Goal: Task Accomplishment & Management: Manage account settings

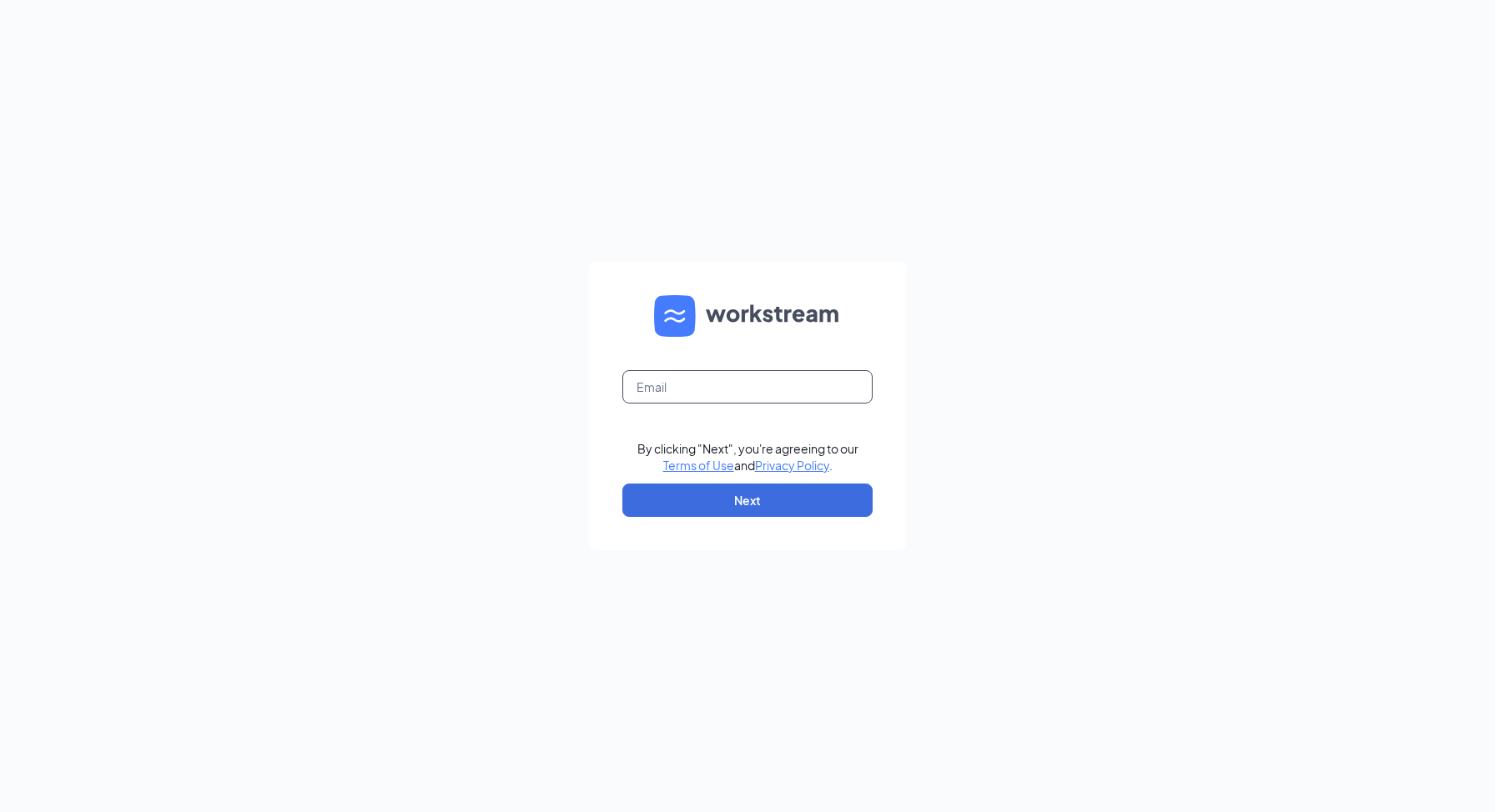
click at [692, 378] on input "text" at bounding box center [747, 386] width 250 height 33
type input "[PERSON_NAME][EMAIL_ADDRESS][DOMAIN_NAME]"
click at [779, 484] on button "Next" at bounding box center [747, 500] width 250 height 33
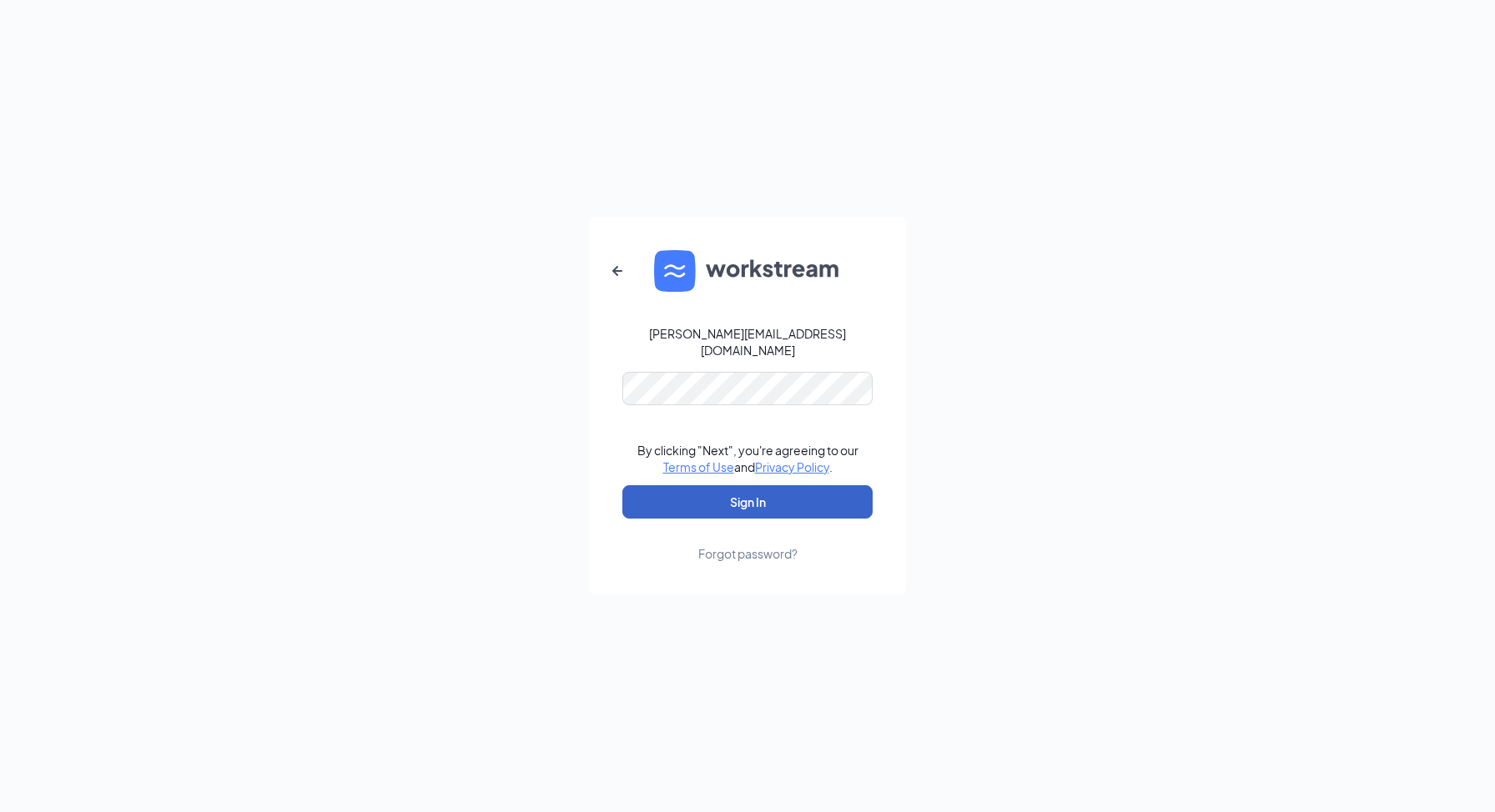
click at [770, 499] on button "Sign In" at bounding box center [747, 501] width 250 height 33
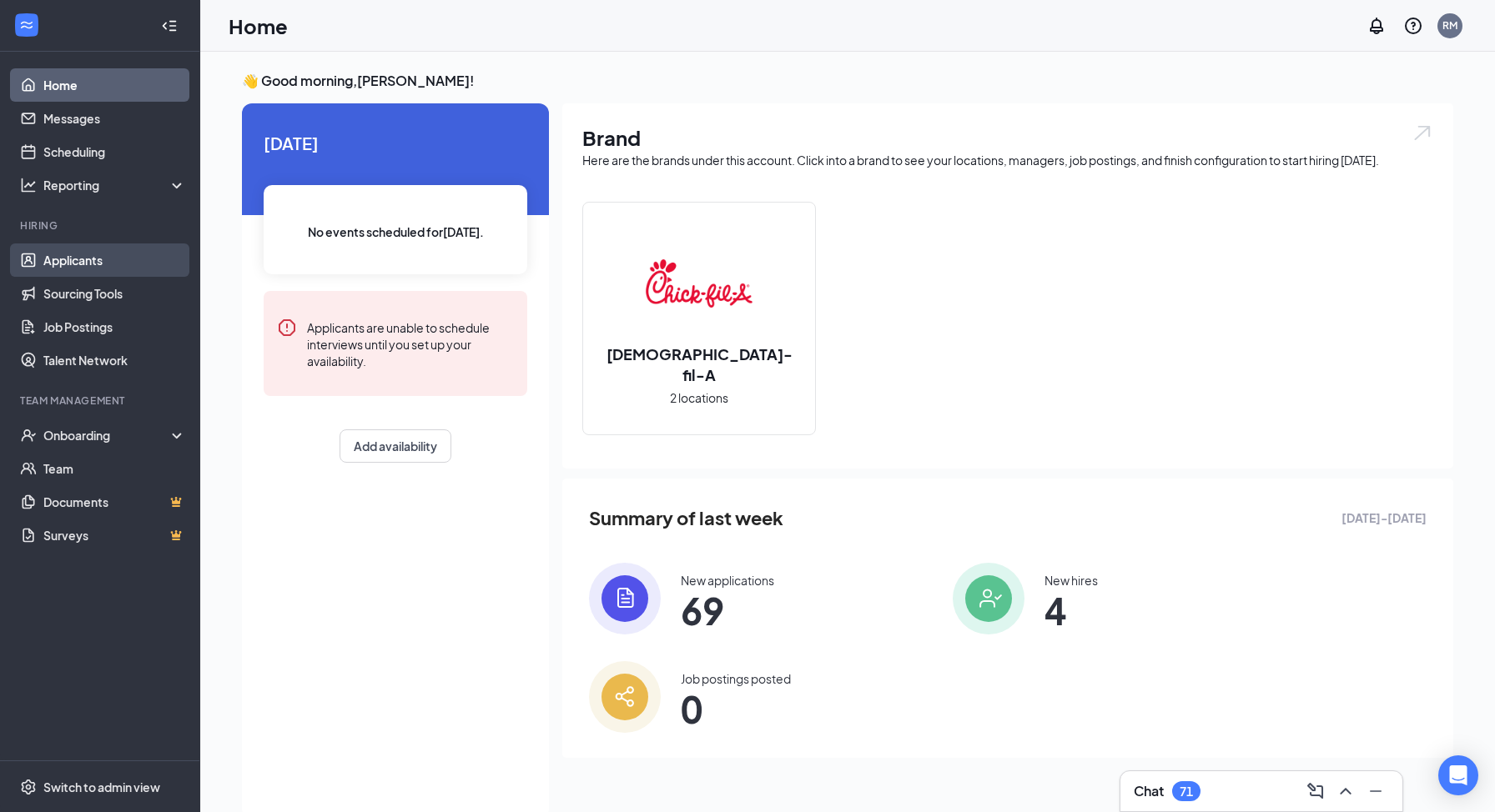
click at [83, 253] on link "Applicants" at bounding box center [114, 260] width 142 height 33
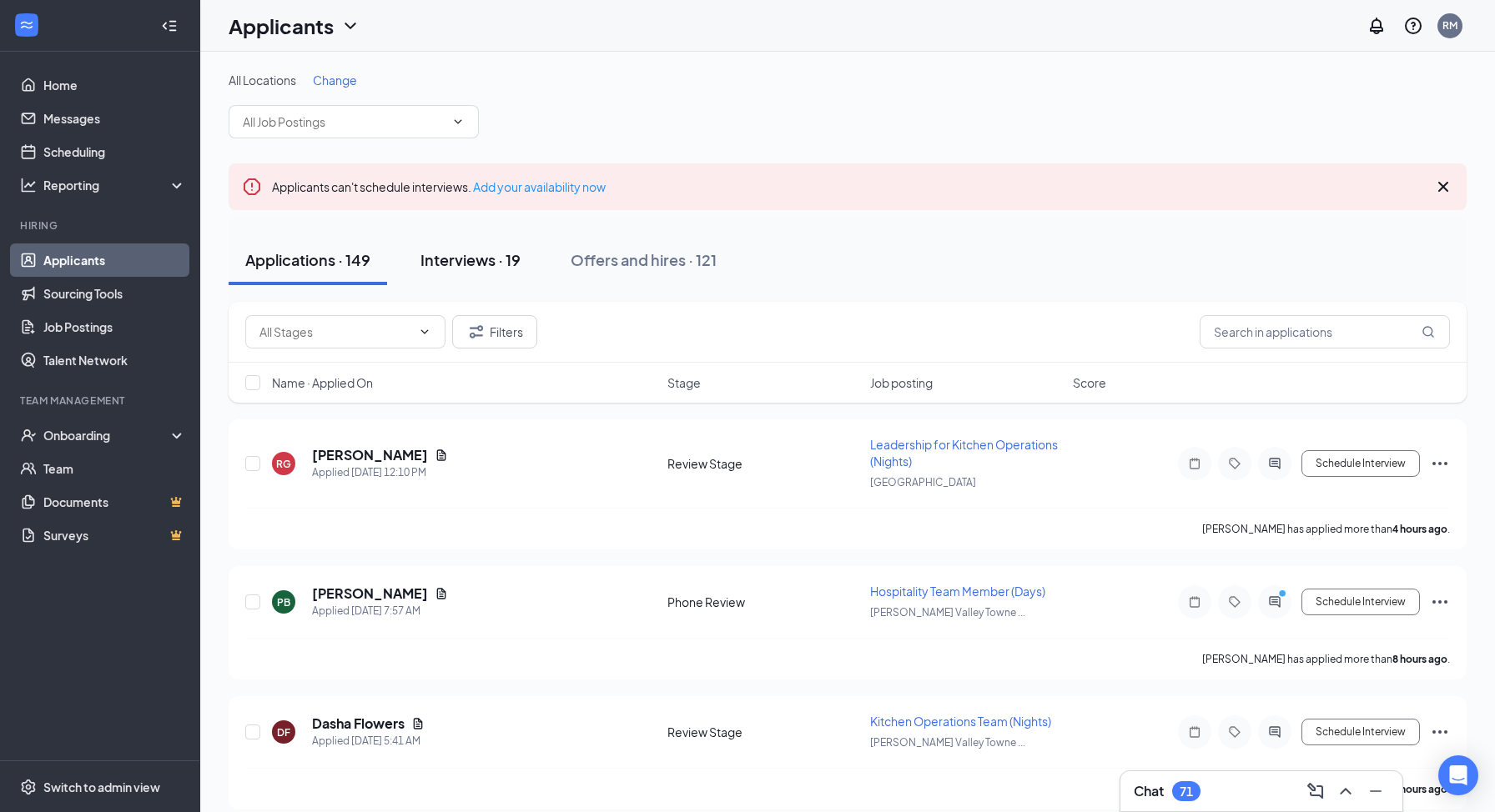
click at [519, 271] on button "Interviews · 19" at bounding box center [470, 261] width 133 height 50
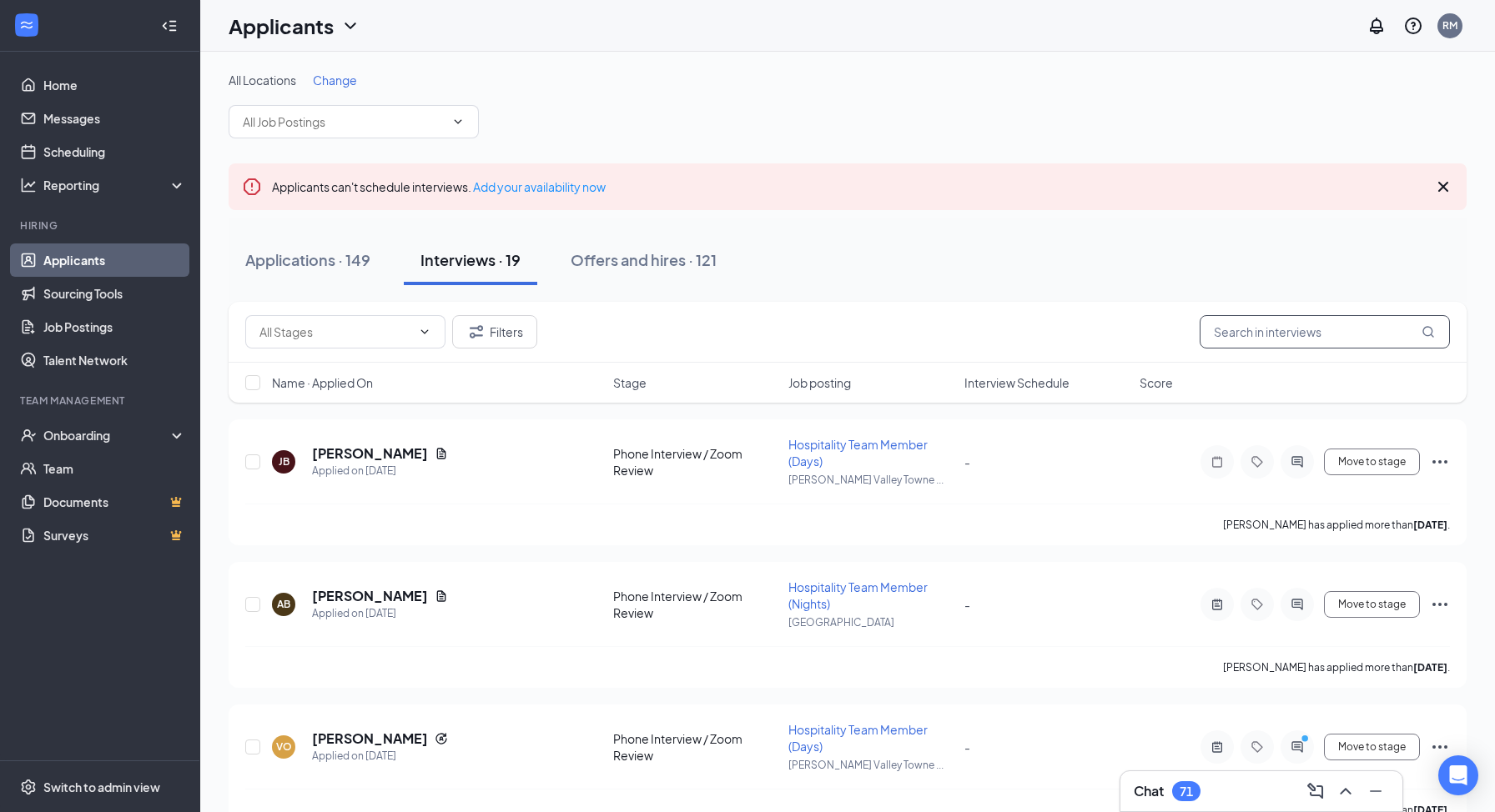
click at [1242, 343] on input "text" at bounding box center [1324, 331] width 250 height 33
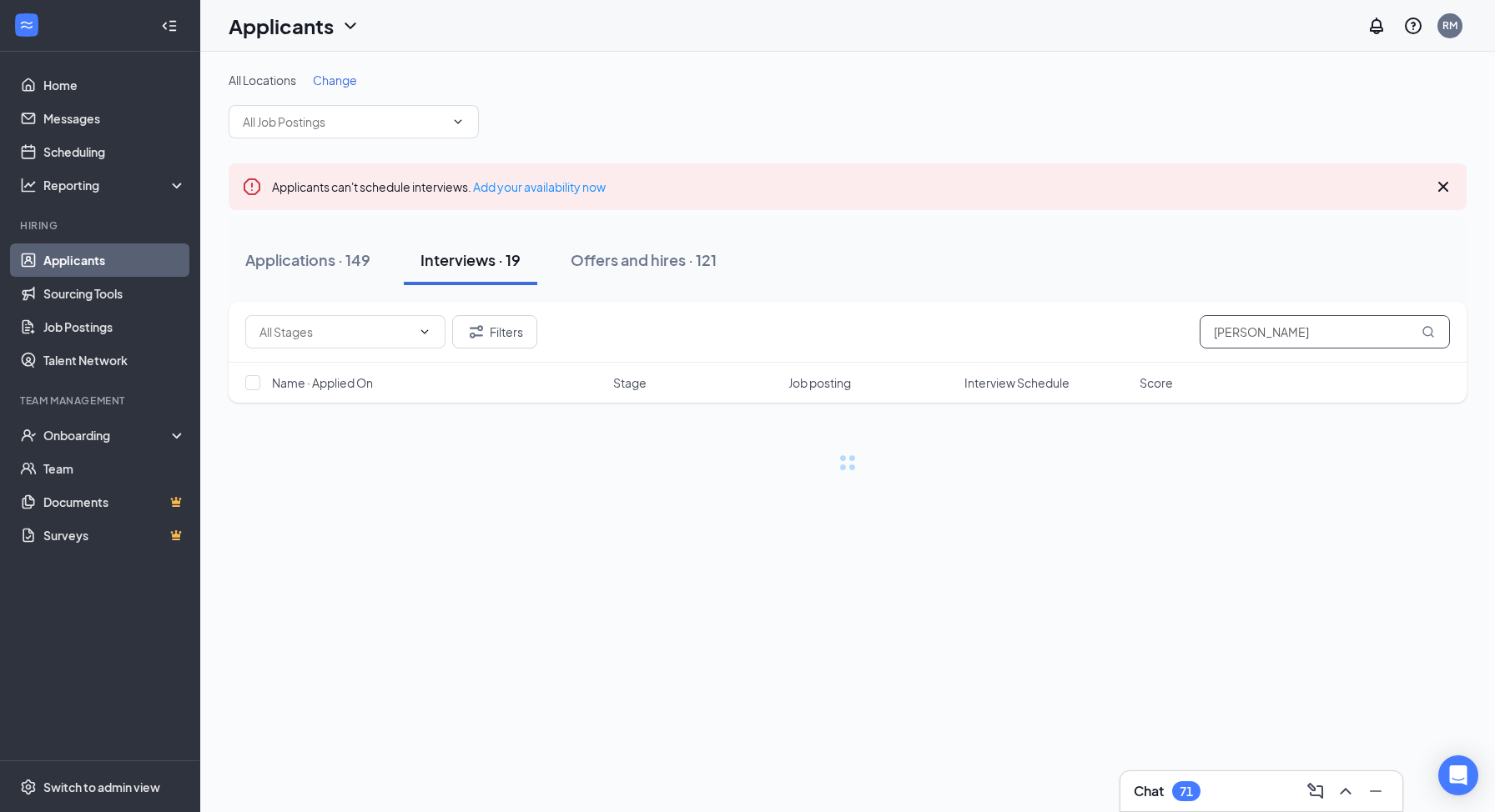
type input "riana weaver"
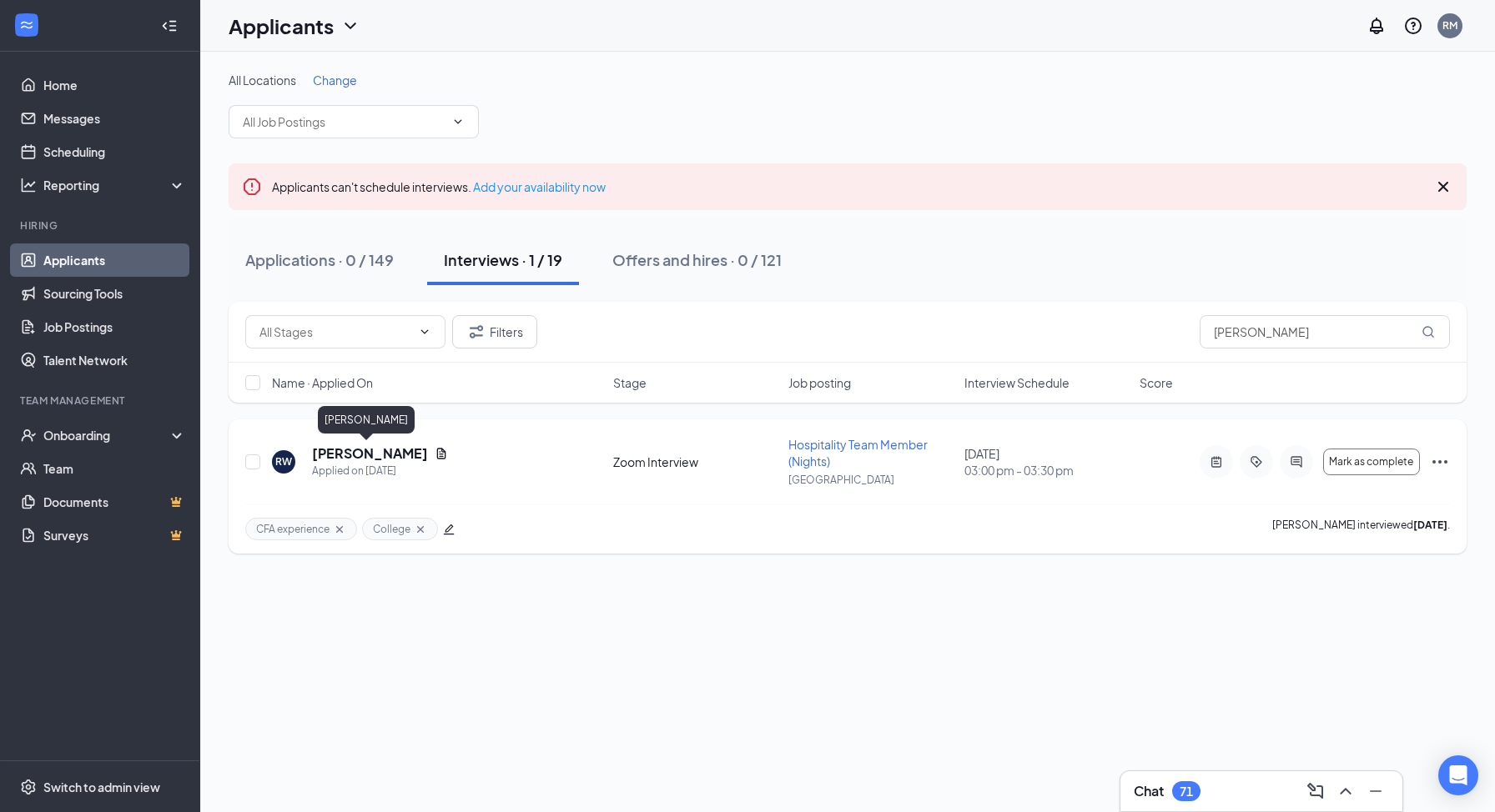
click at [370, 450] on h5 "Riana Weaver" at bounding box center [369, 453] width 116 height 18
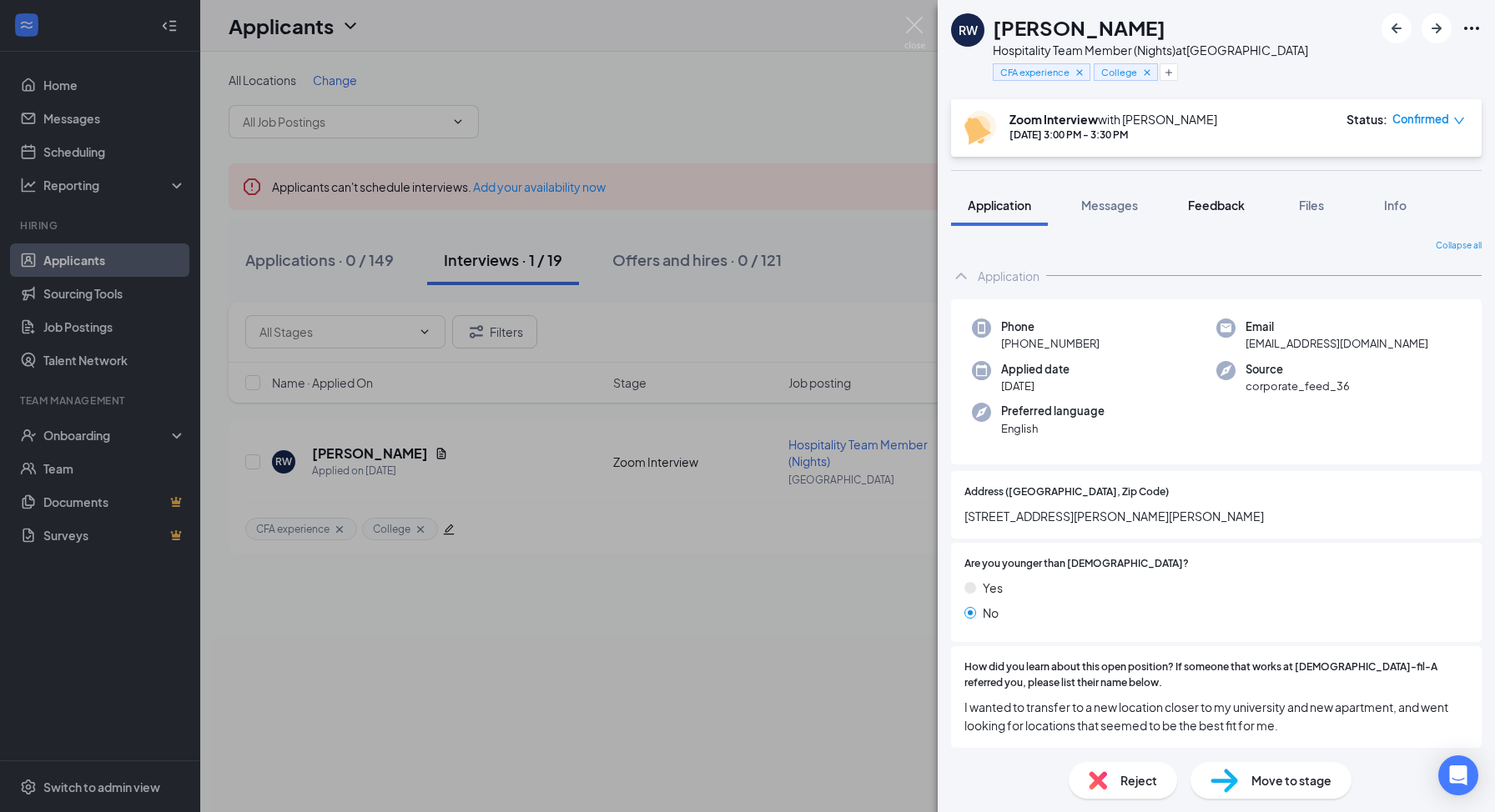
click at [1222, 212] on div "Feedback" at bounding box center [1216, 205] width 56 height 17
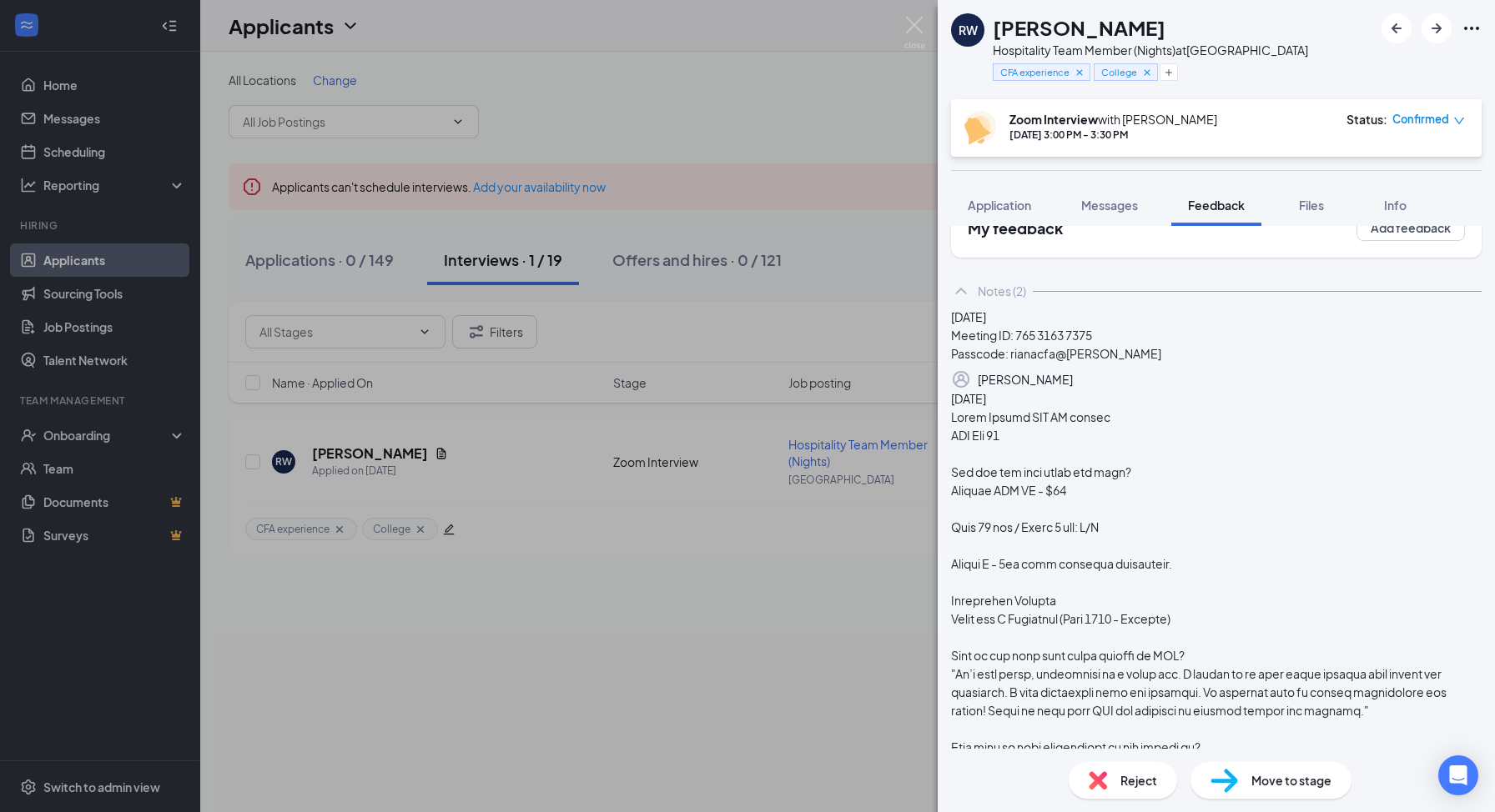
scroll to position [49, 0]
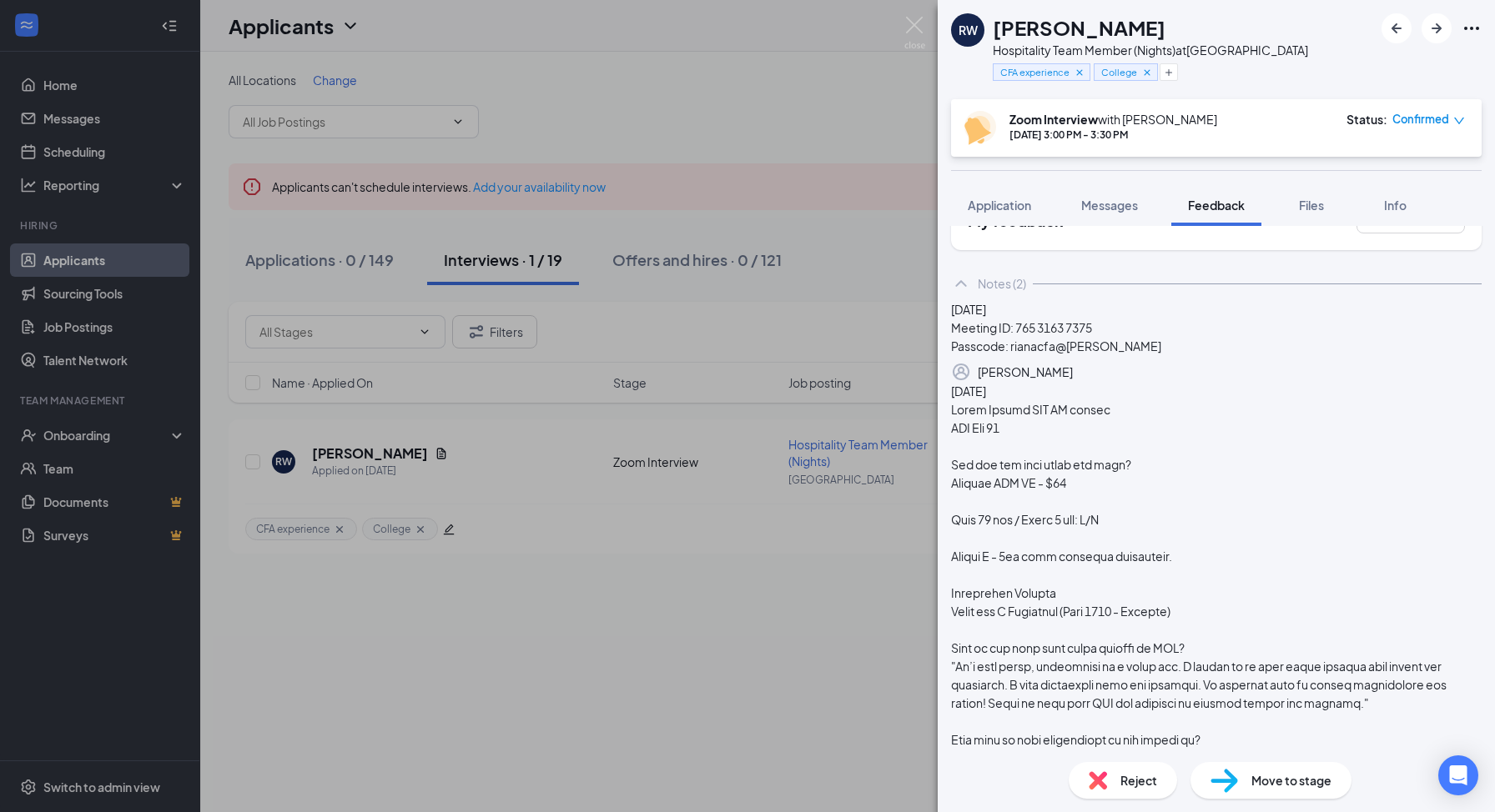
click at [893, 27] on div "RW Riana Weaver Hospitality Team Member (Nights) at York Road CFA experience Co…" at bounding box center [747, 406] width 1495 height 812
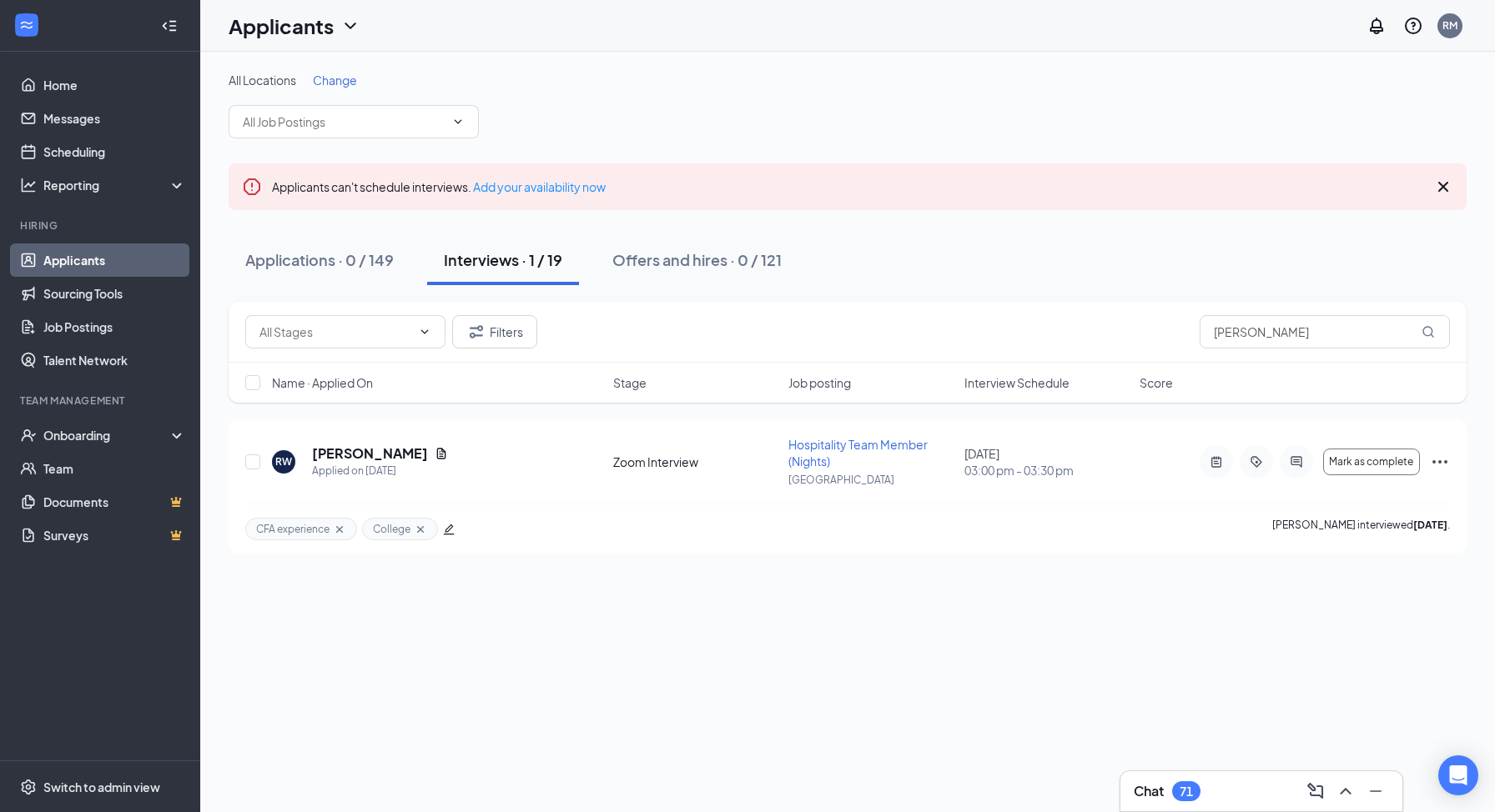
click at [901, 26] on div "Applicants RM" at bounding box center [847, 26] width 1294 height 52
click at [107, 158] on link "Scheduling" at bounding box center [114, 151] width 142 height 33
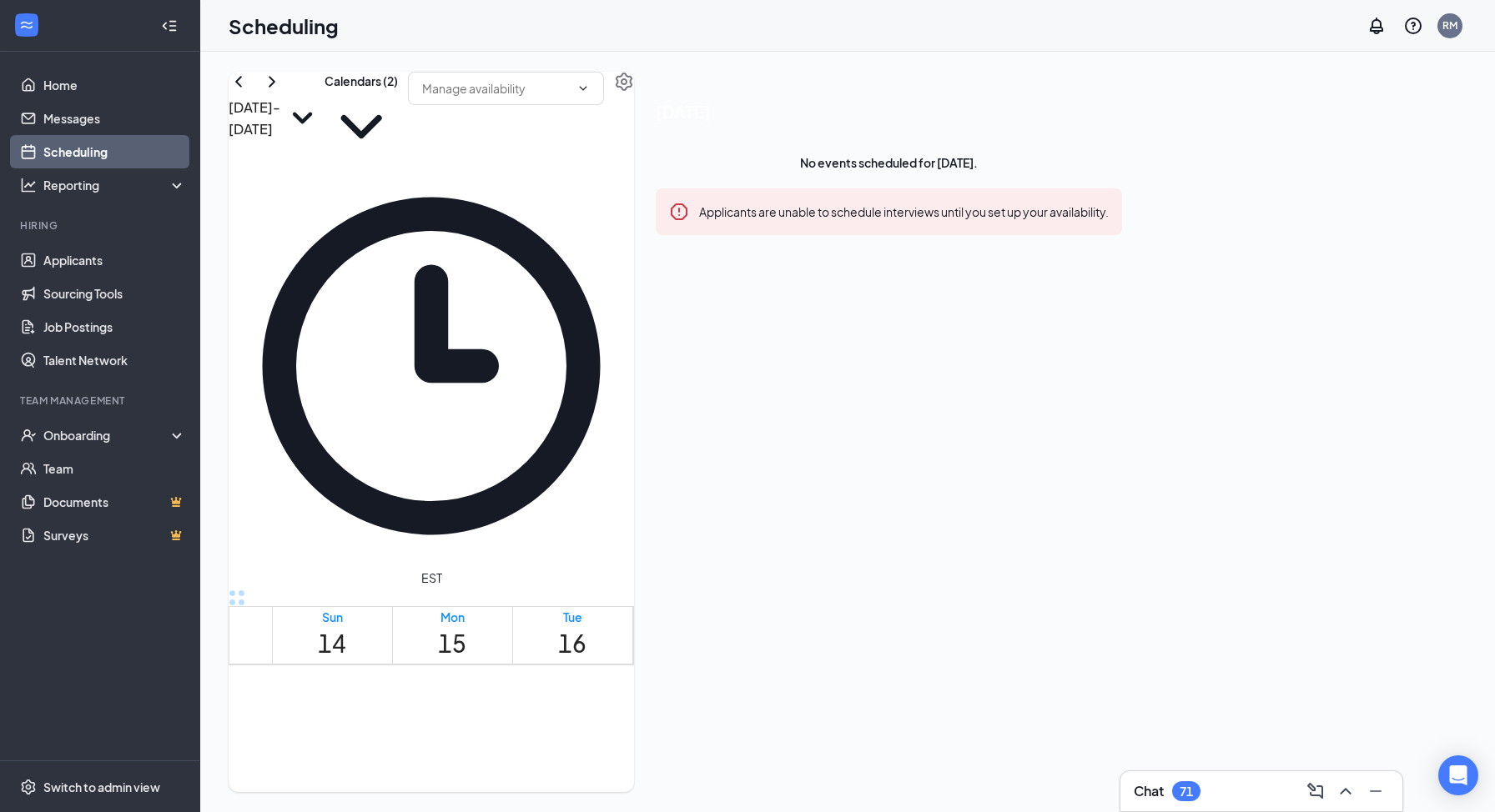
scroll to position [1403, 0]
drag, startPoint x: 575, startPoint y: 313, endPoint x: 569, endPoint y: 504, distance: 191.1
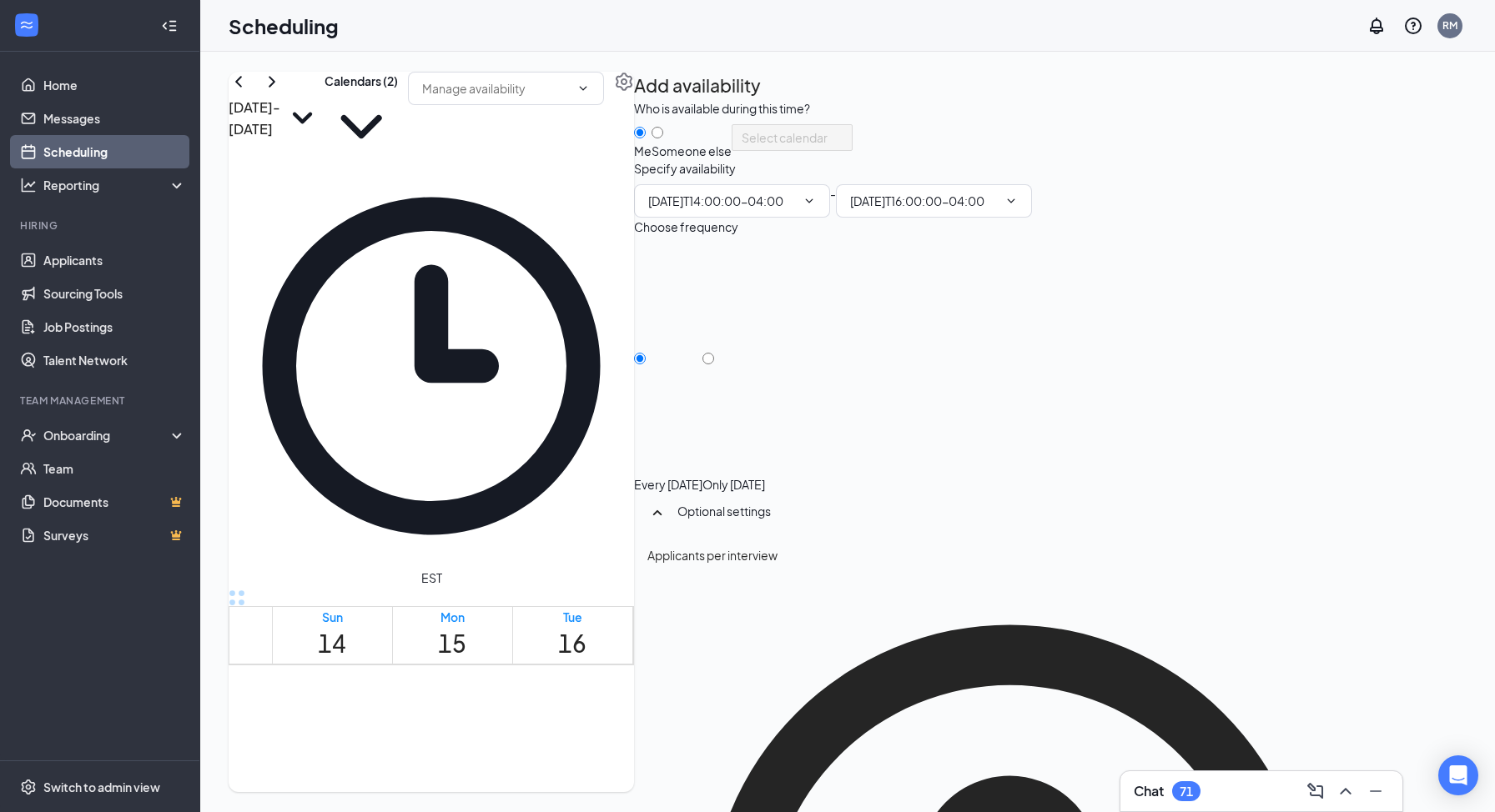
type input "02:00 PM"
type input "04:00 PM"
click at [714, 364] on input "Only Tuesday, Sep 16" at bounding box center [708, 358] width 12 height 12
radio input "true"
radio input "false"
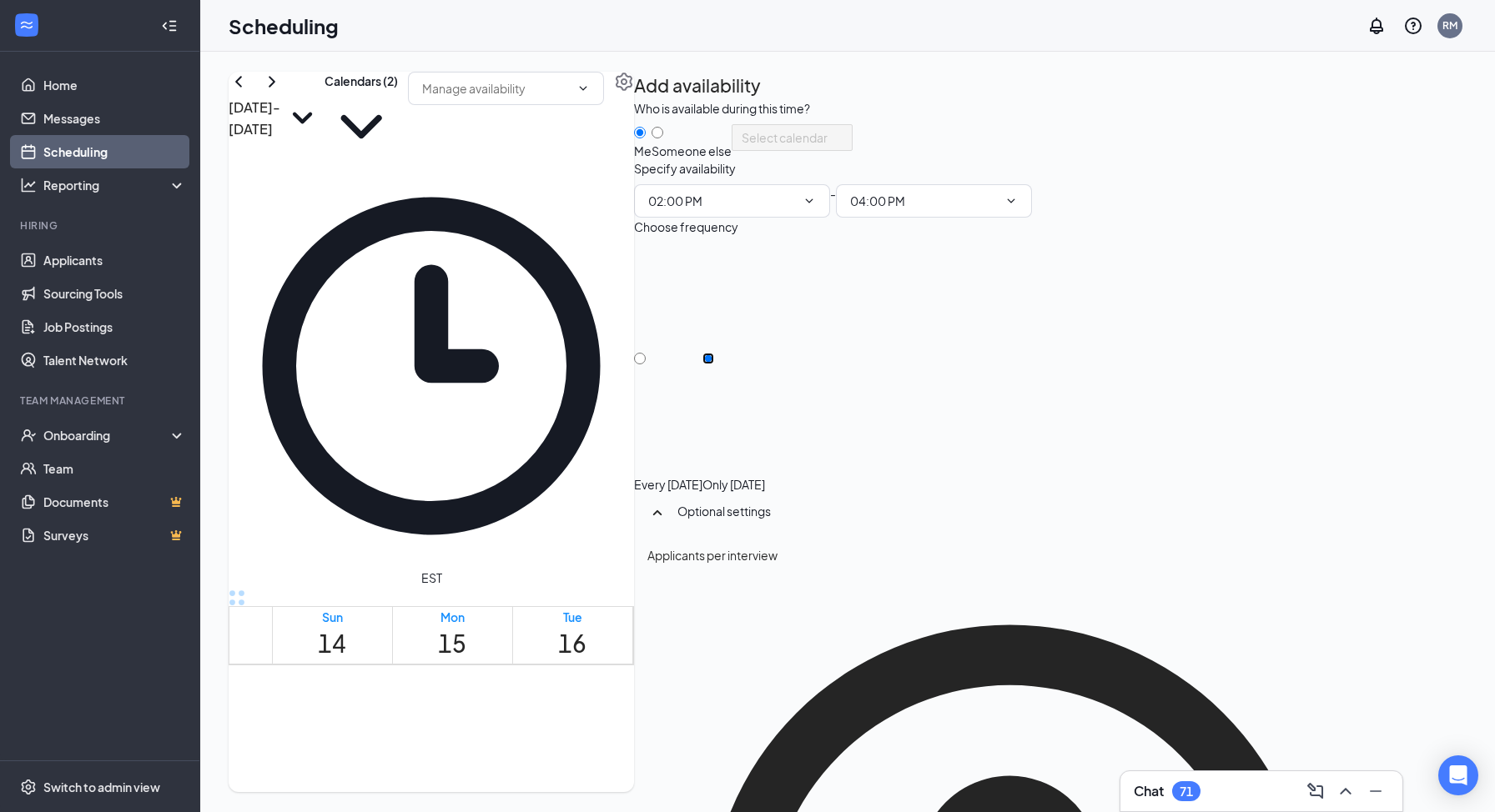
scroll to position [6, 0]
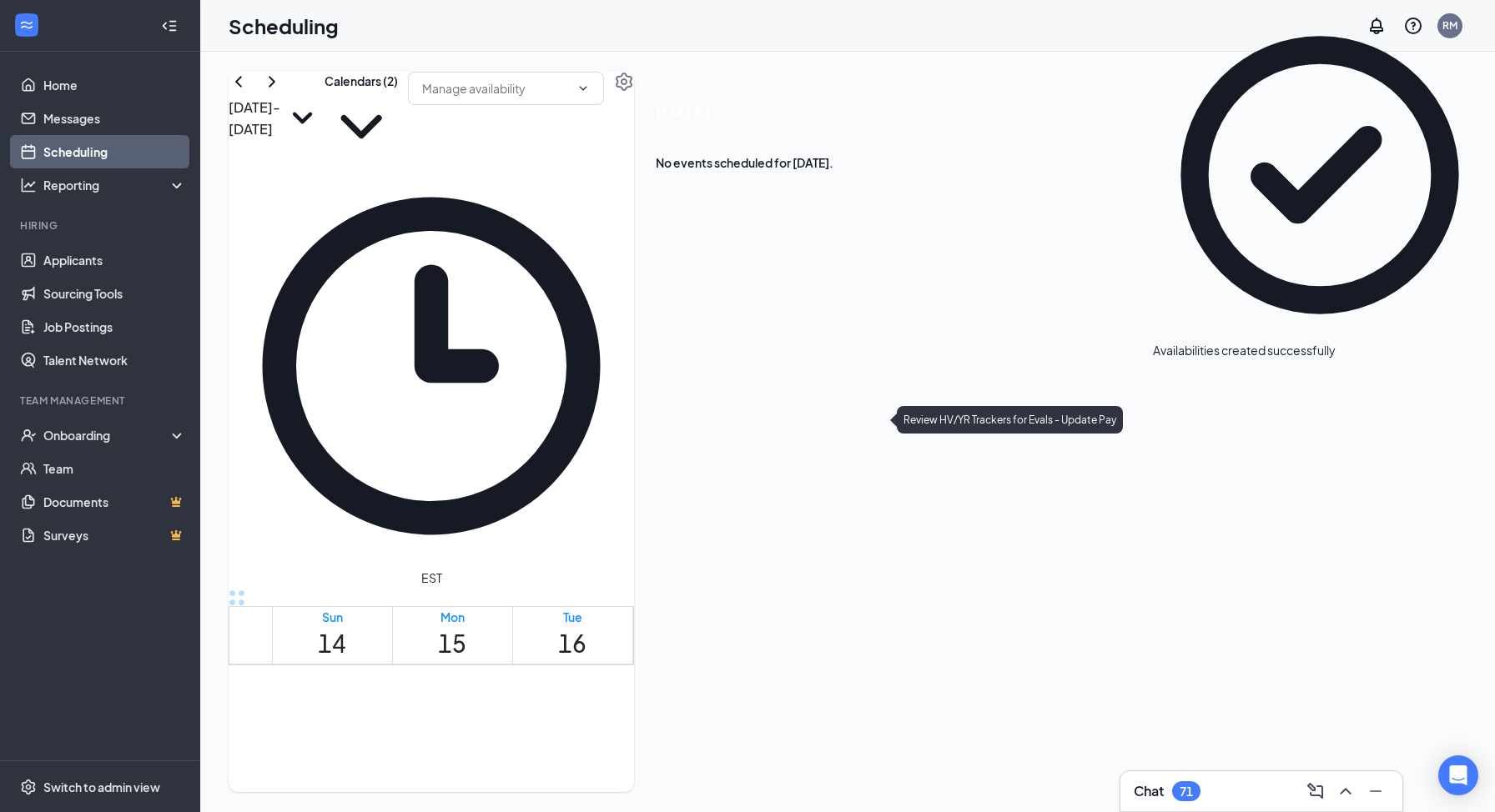
scroll to position [875, 0]
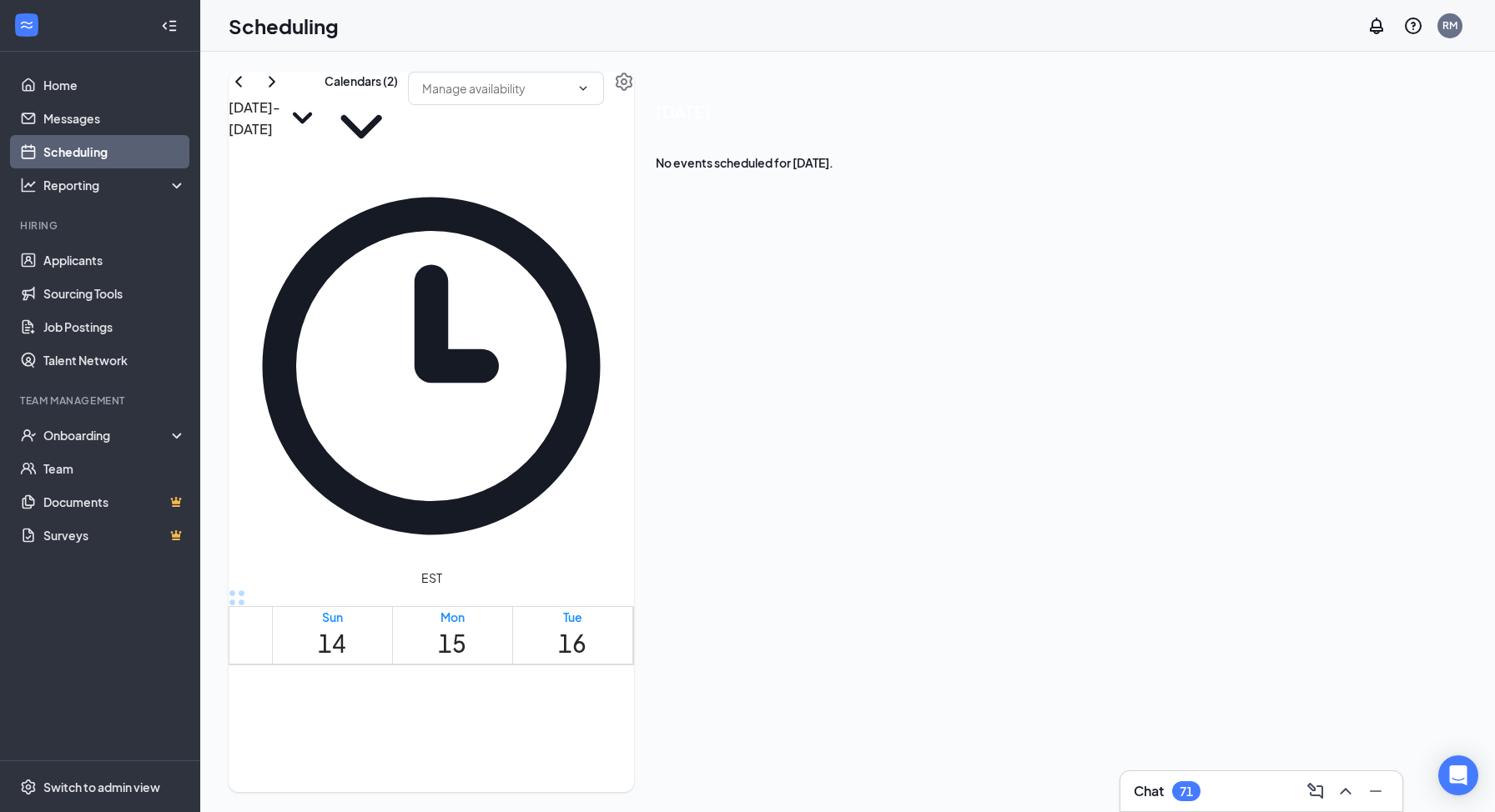
drag, startPoint x: 677, startPoint y: 304, endPoint x: 680, endPoint y: 504, distance: 200.0
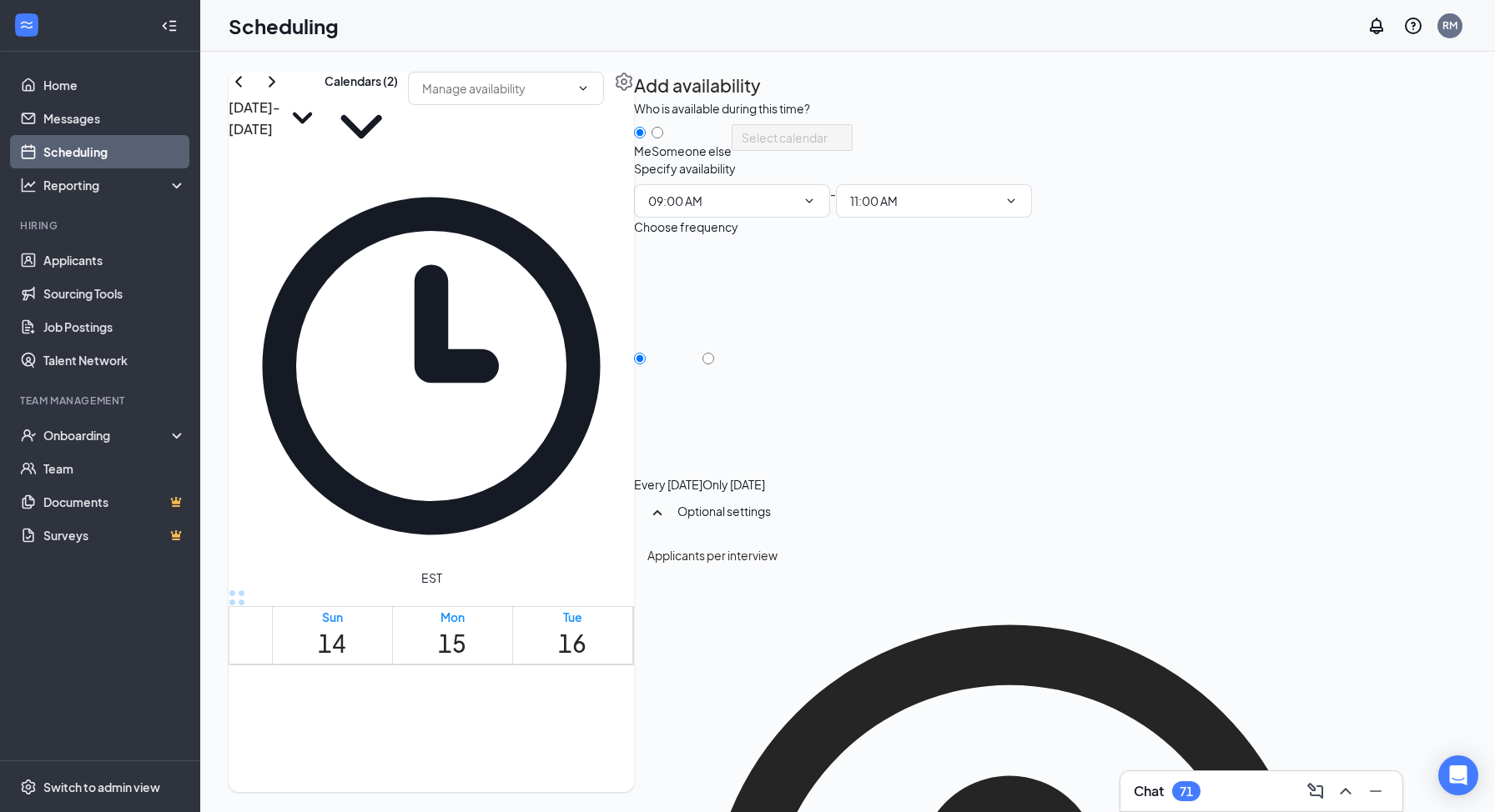
click at [765, 476] on div at bounding box center [734, 476] width 63 height 0
click at [714, 364] on input "Only Wednesday, Sep 17" at bounding box center [708, 358] width 12 height 12
radio input "true"
radio input "false"
drag, startPoint x: 1418, startPoint y: 764, endPoint x: 1405, endPoint y: 746, distance: 22.2
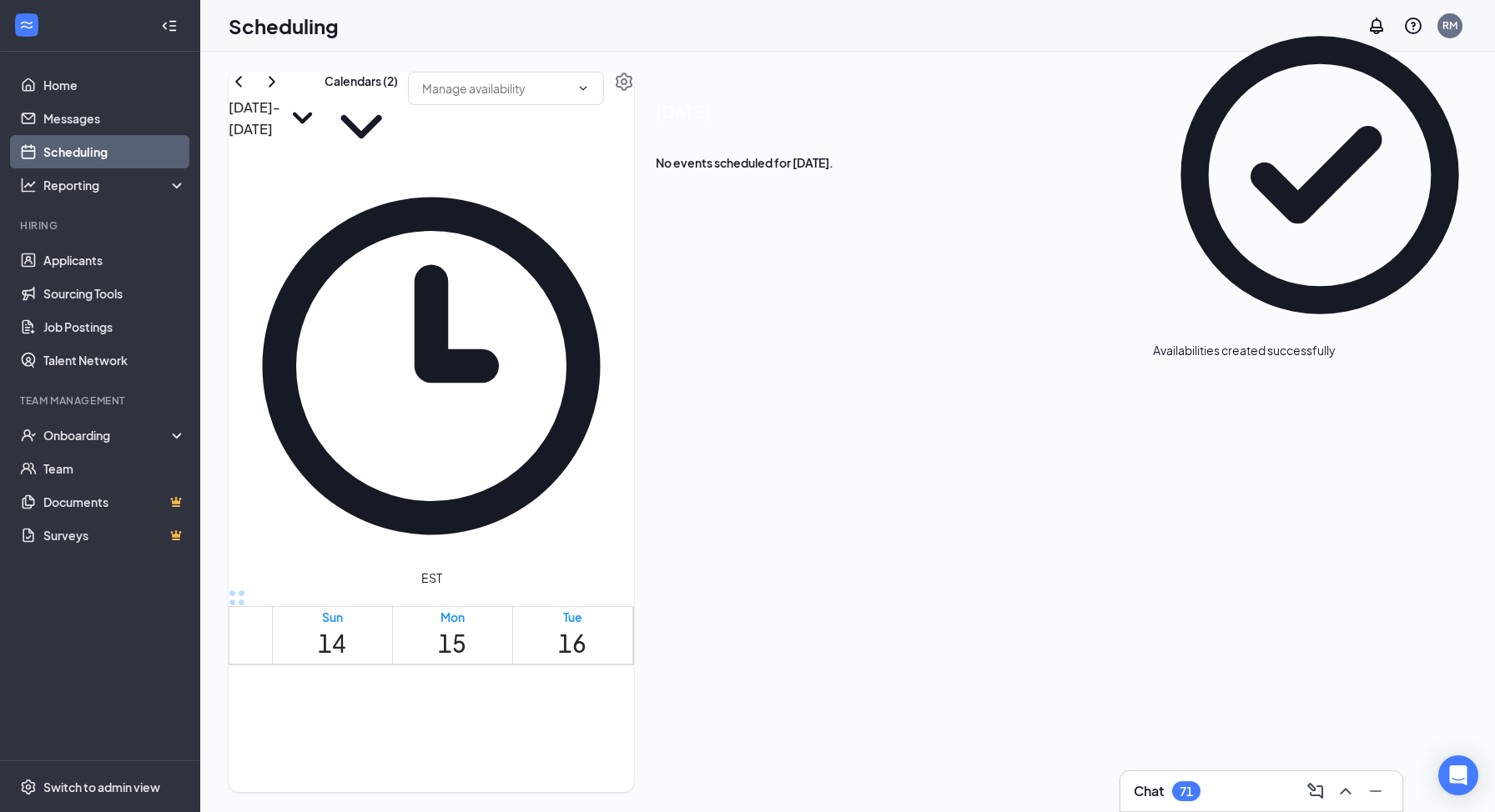
scroll to position [1243, 0]
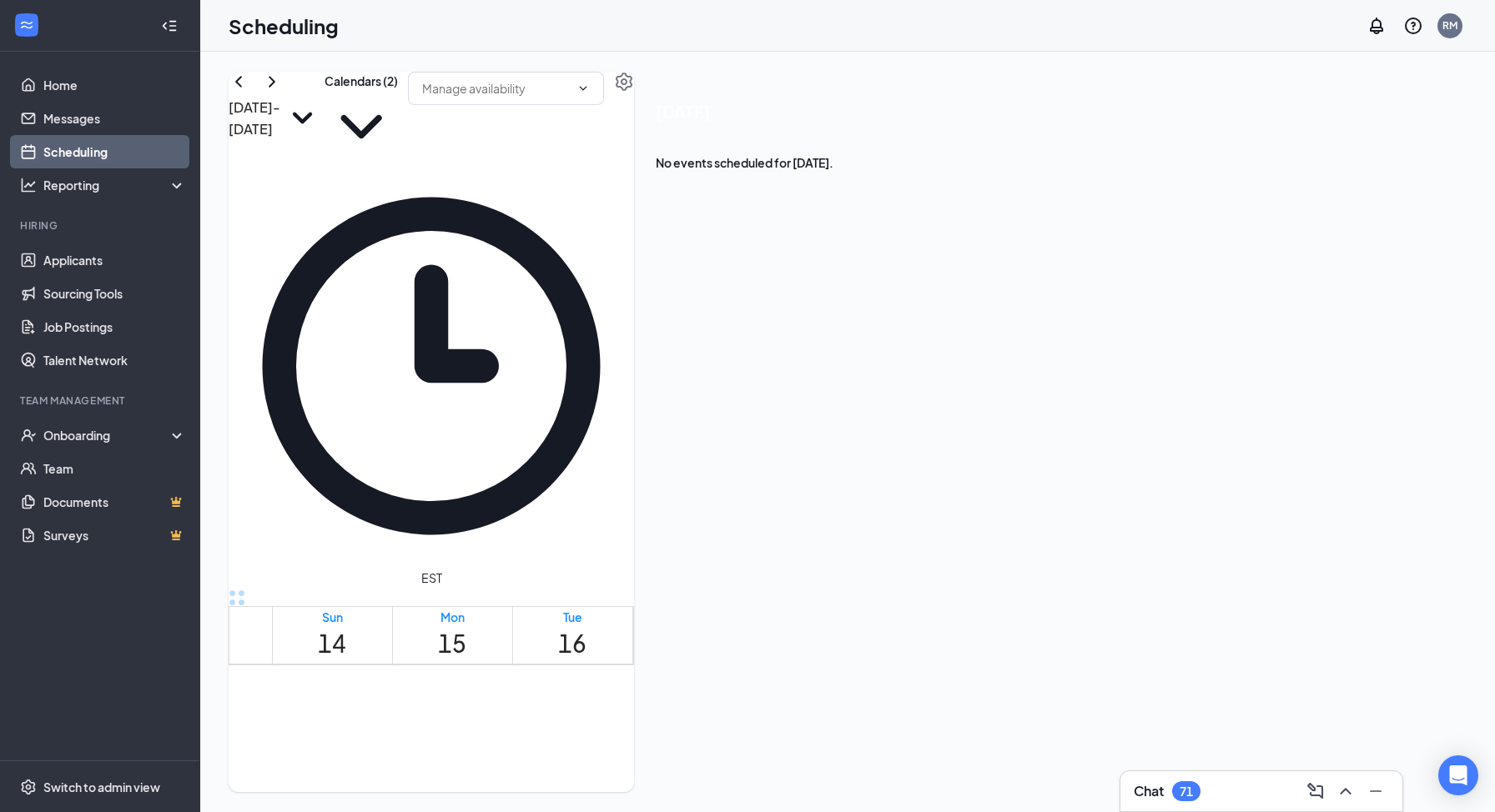
drag, startPoint x: 706, startPoint y: 476, endPoint x: 702, endPoint y: 653, distance: 177.0
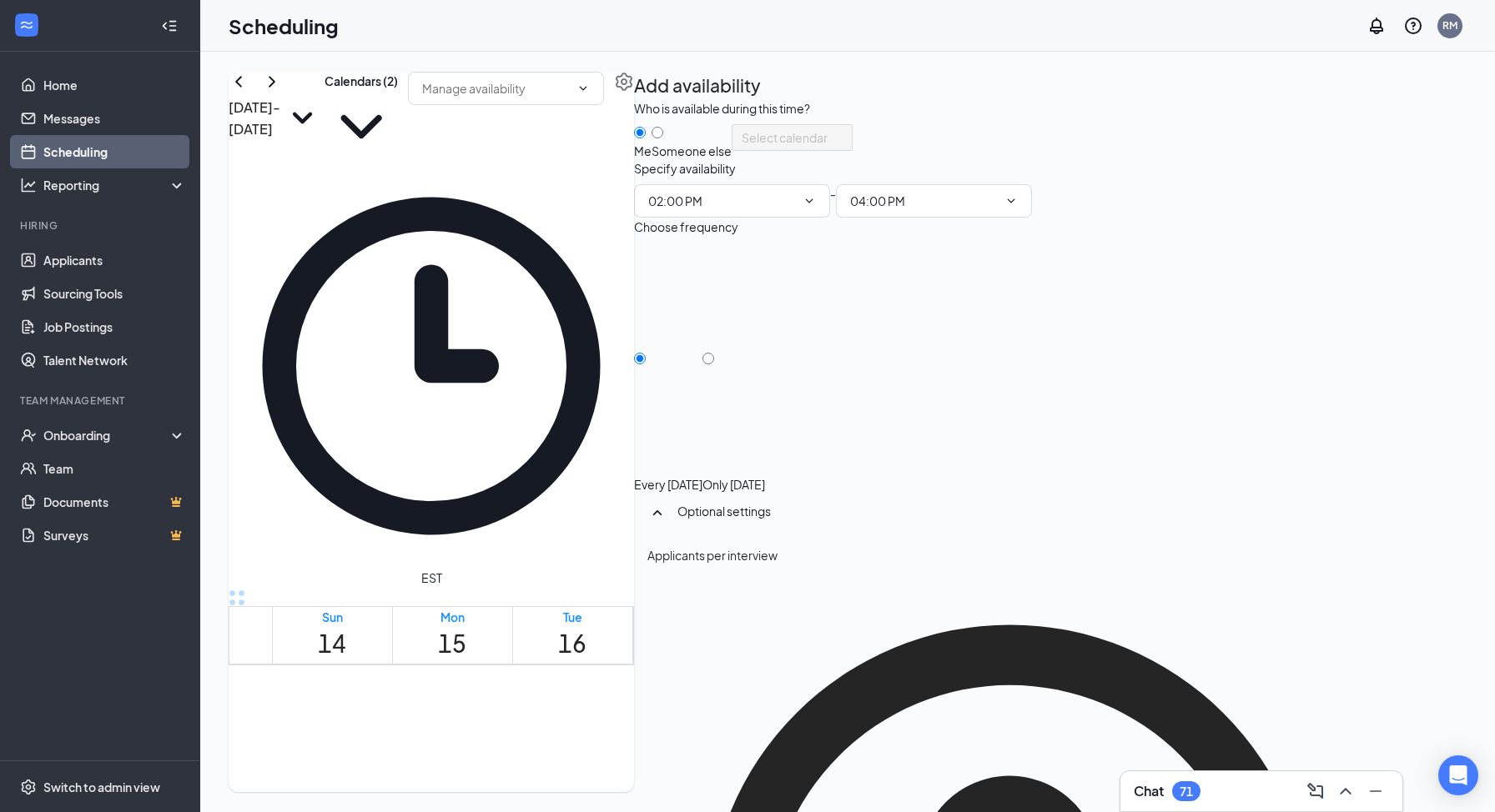
click at [1309, 404] on div "Every Wednesday Only Wednesday, Sep 17" at bounding box center [1010, 367] width 752 height 250
click at [714, 364] on input "Only Wednesday, Sep 17" at bounding box center [708, 358] width 12 height 12
radio input "true"
radio input "false"
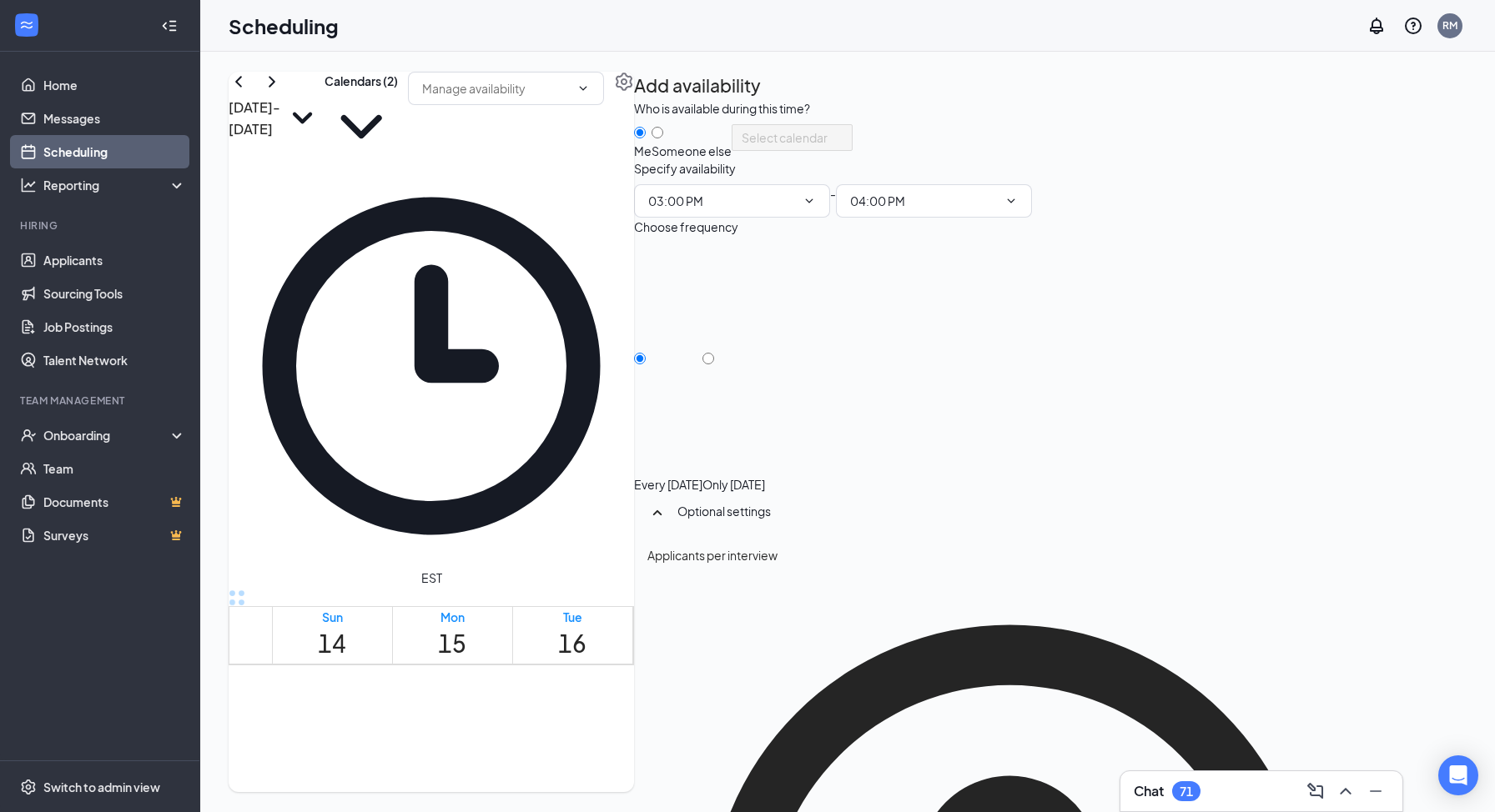
click at [765, 476] on div at bounding box center [734, 476] width 63 height 0
click at [714, 364] on input "Only Thursday, Sep 18" at bounding box center [708, 358] width 12 height 12
radio input "true"
radio input "false"
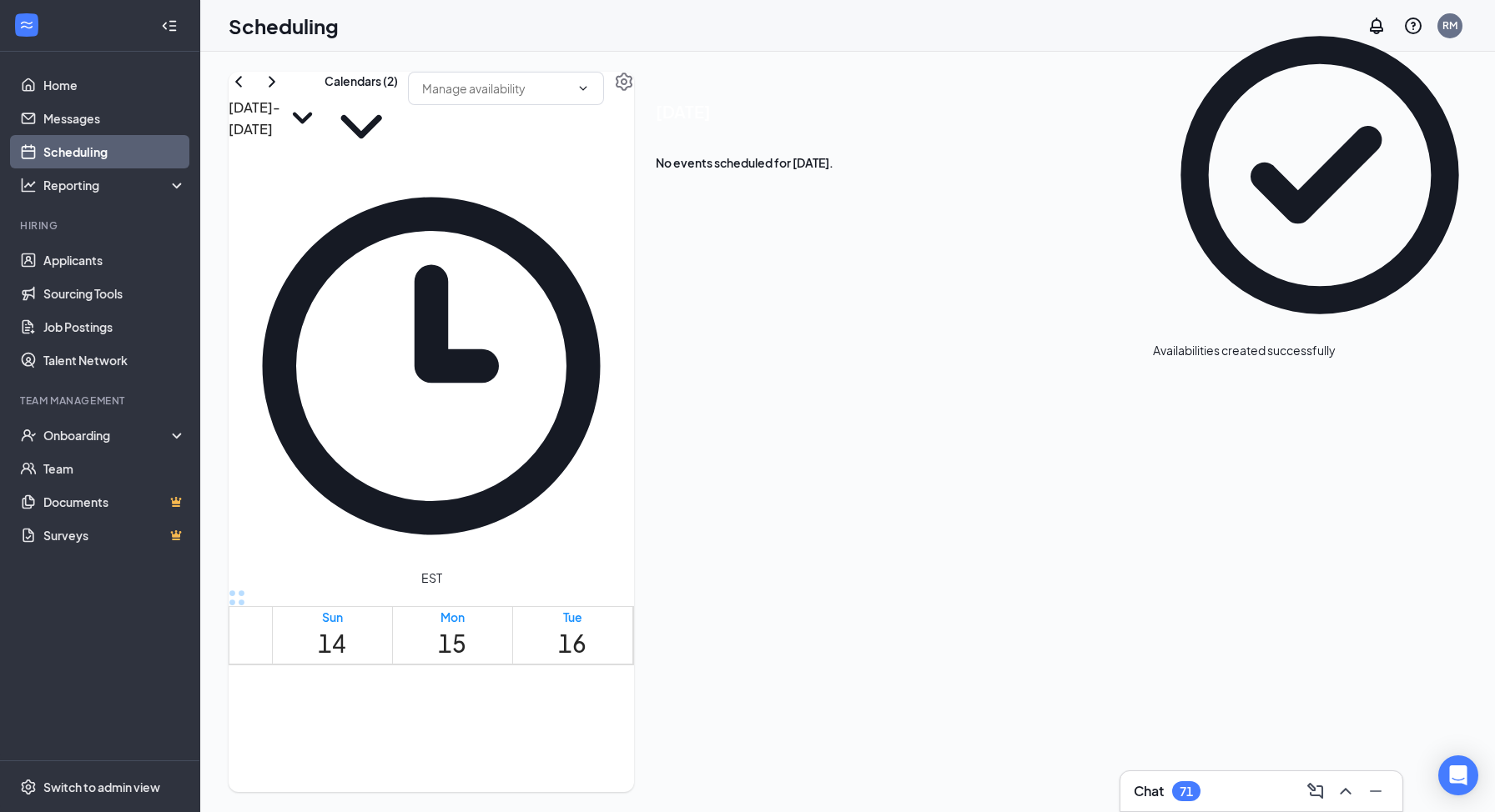
scroll to position [908, 0]
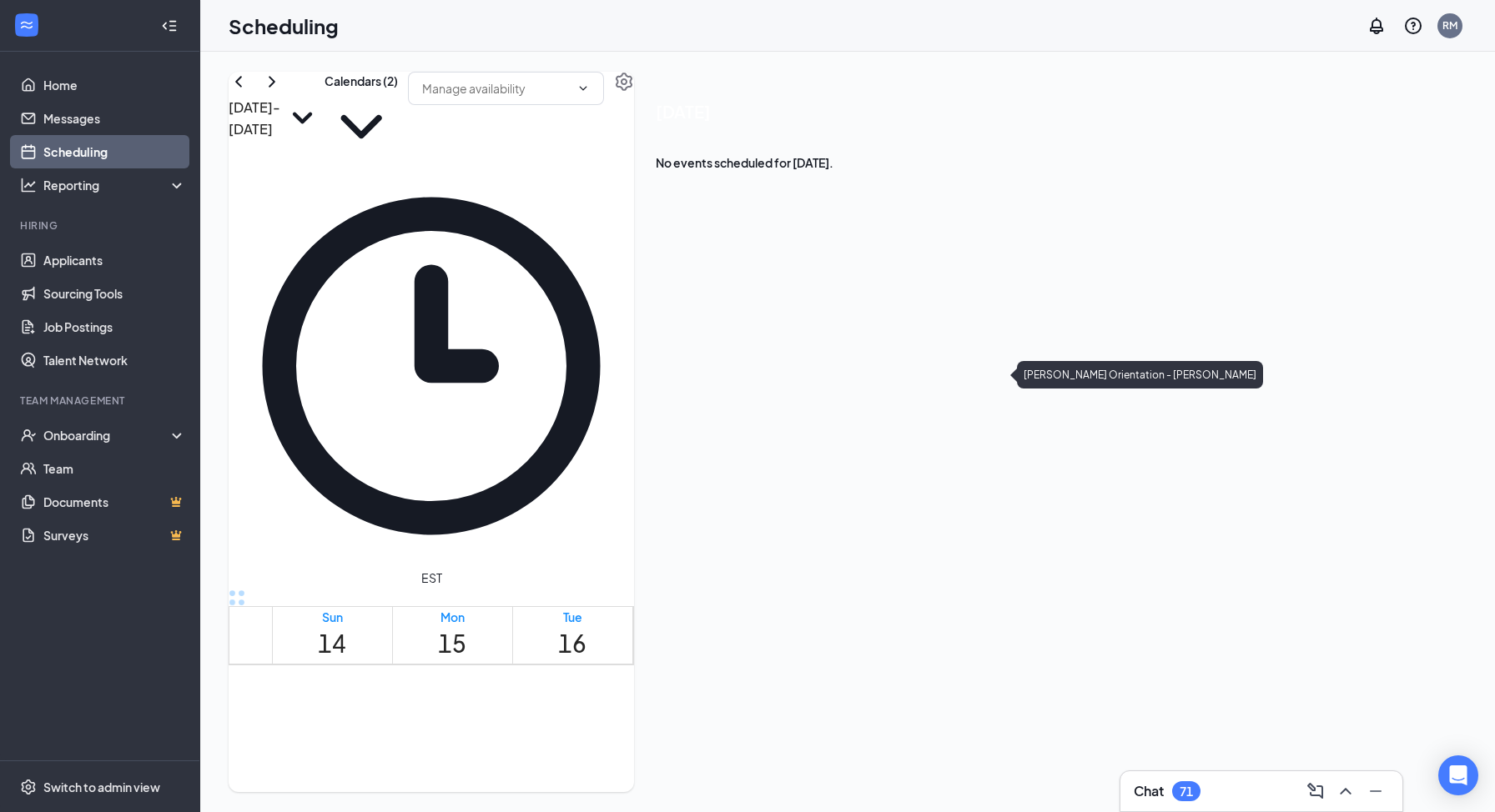
drag, startPoint x: 974, startPoint y: 514, endPoint x: 916, endPoint y: 335, distance: 188.2
click at [916, 335] on div "12am 1am 2am 3am 4am 5am 6am 7am 8am 9am 10am 11am 12pm 1pm 2pm 3pm 4pm 5pm 6pm…" at bounding box center [671, 676] width 883 height 1840
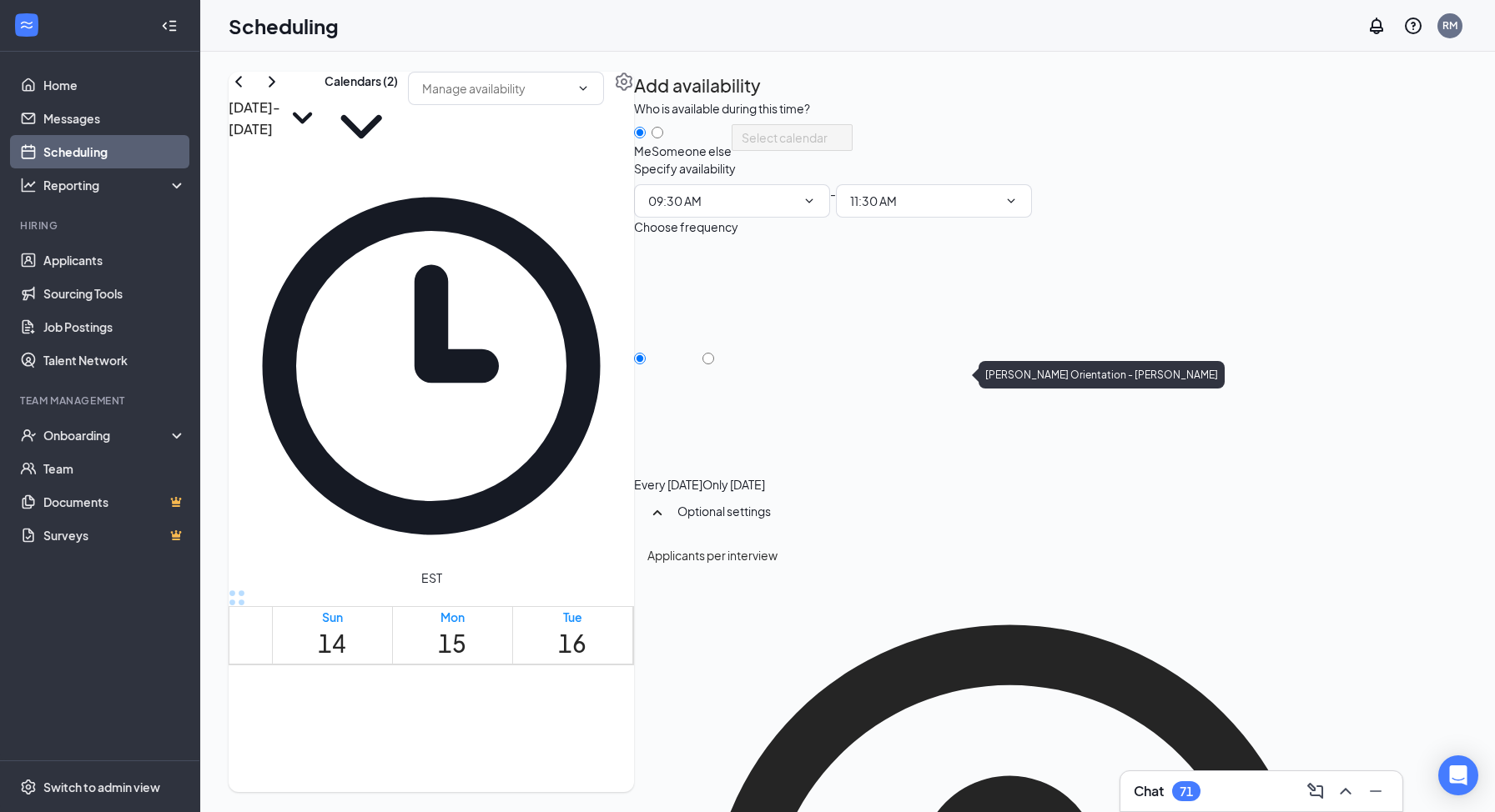
type input "09:30 AM"
click at [998, 210] on input "11:30 AM" at bounding box center [924, 201] width 148 height 18
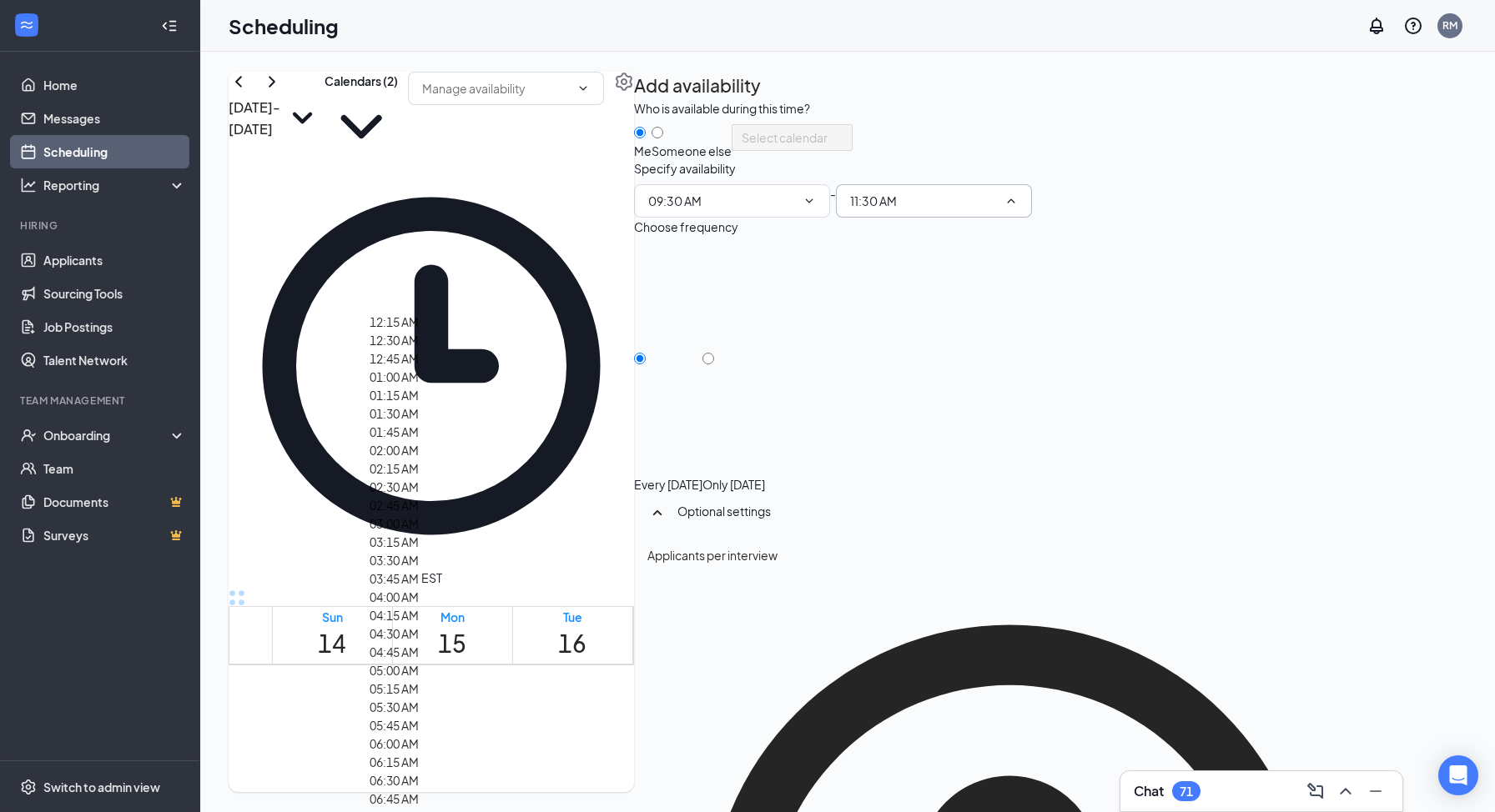
scroll to position [1555, 0]
type input "11:00 AM"
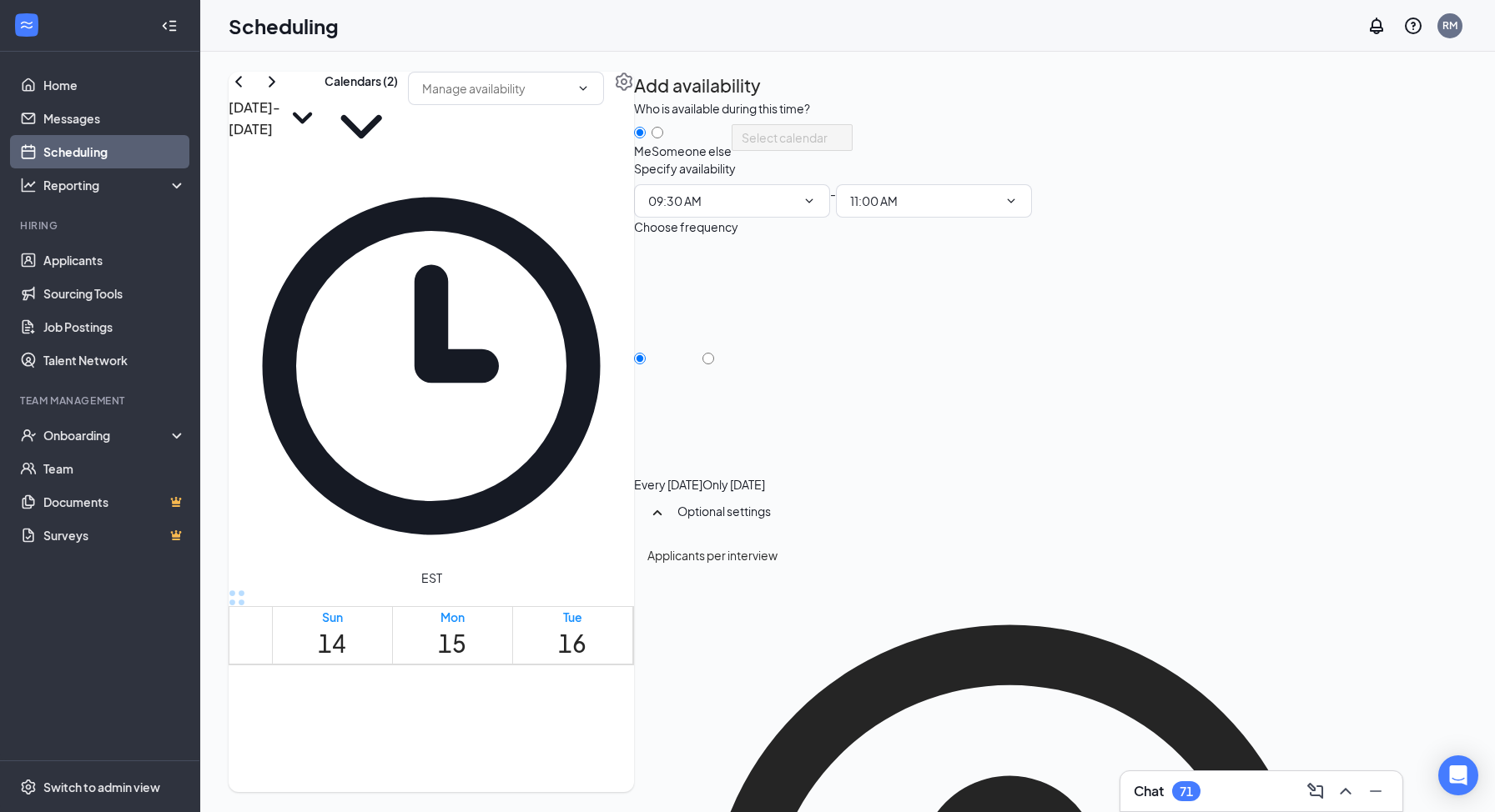
click at [765, 476] on div "Only Friday, Sep 19" at bounding box center [734, 484] width 63 height 17
click at [714, 364] on input "Only Friday, Sep 19" at bounding box center [708, 358] width 12 height 12
radio input "true"
radio input "false"
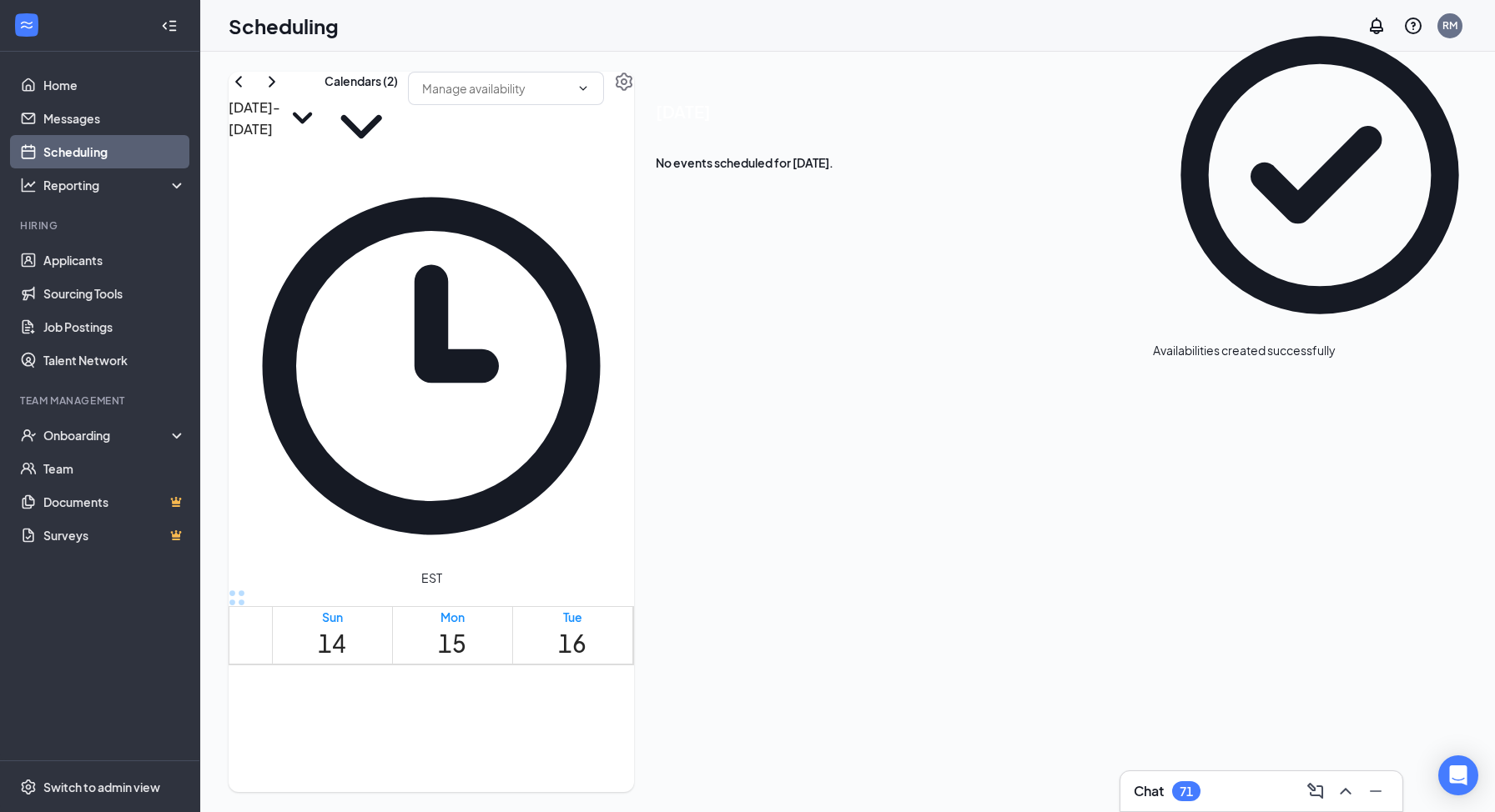
scroll to position [1297, 0]
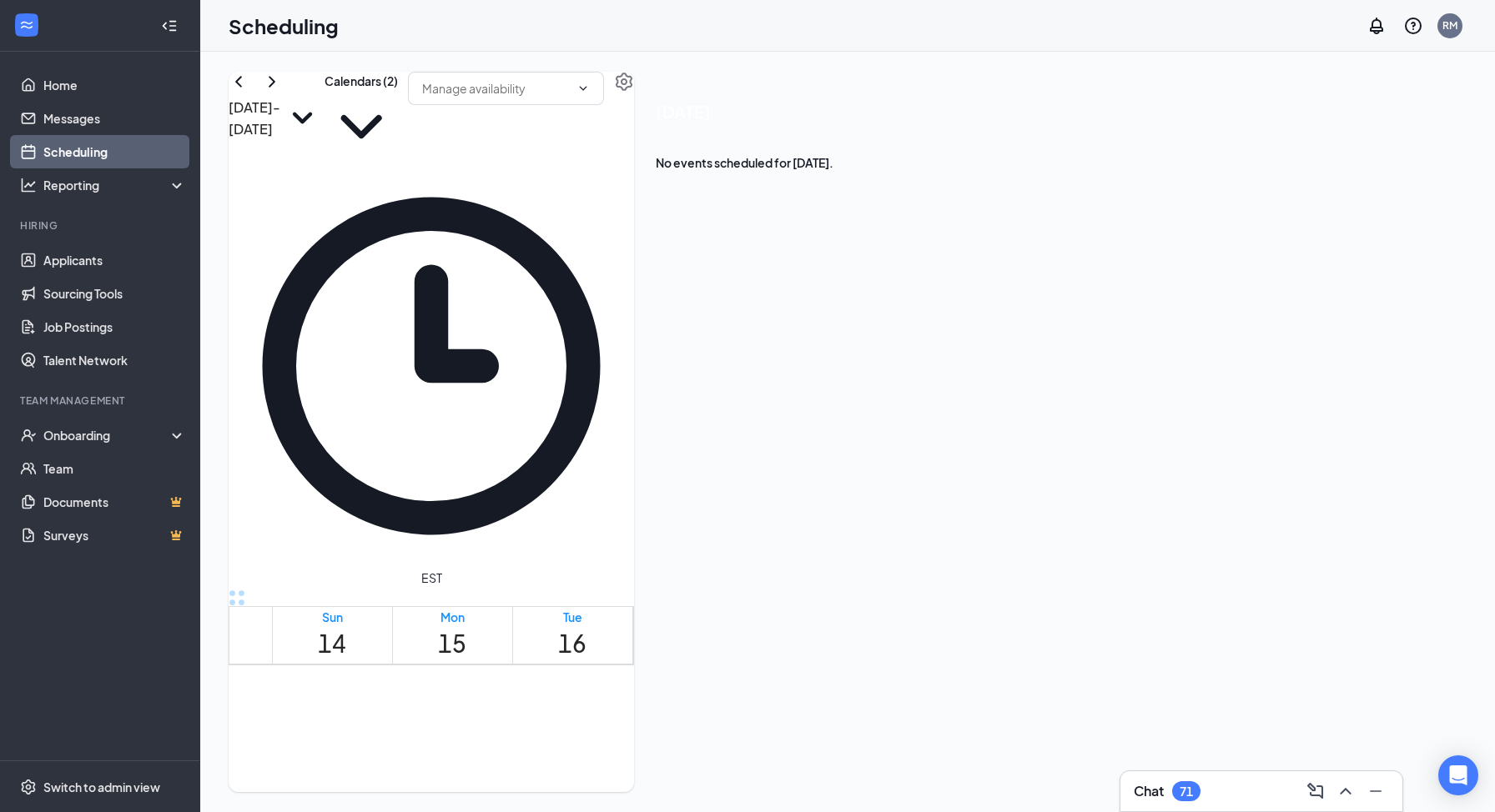
drag, startPoint x: 932, startPoint y: 418, endPoint x: 930, endPoint y: 570, distance: 152.0
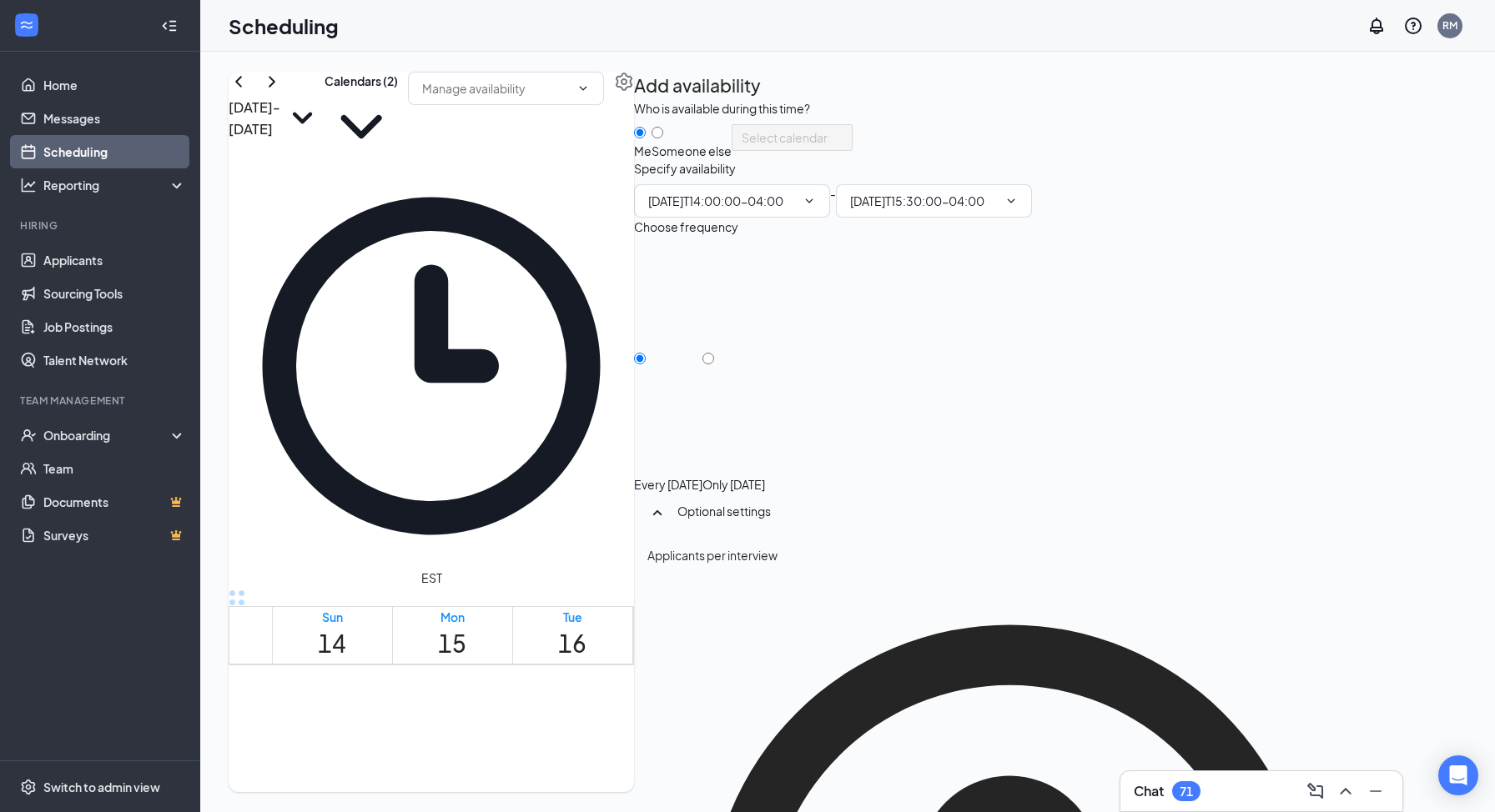
type input "02:00 PM"
type input "03:30 PM"
click at [714, 364] on input "Only Friday, Sep 19" at bounding box center [708, 358] width 12 height 12
radio input "true"
radio input "false"
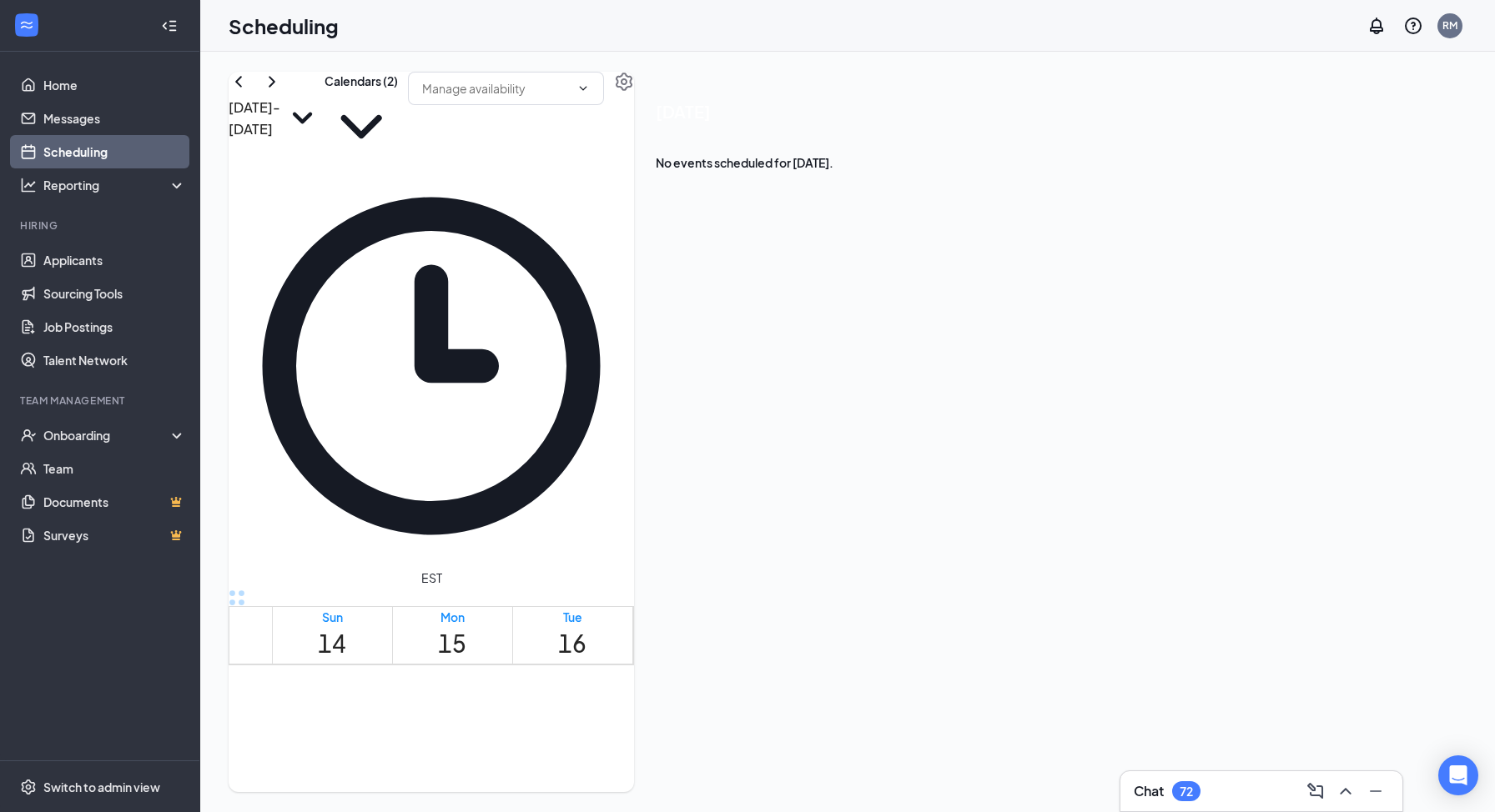
scroll to position [1677, 0]
